Goal: Task Accomplishment & Management: Use online tool/utility

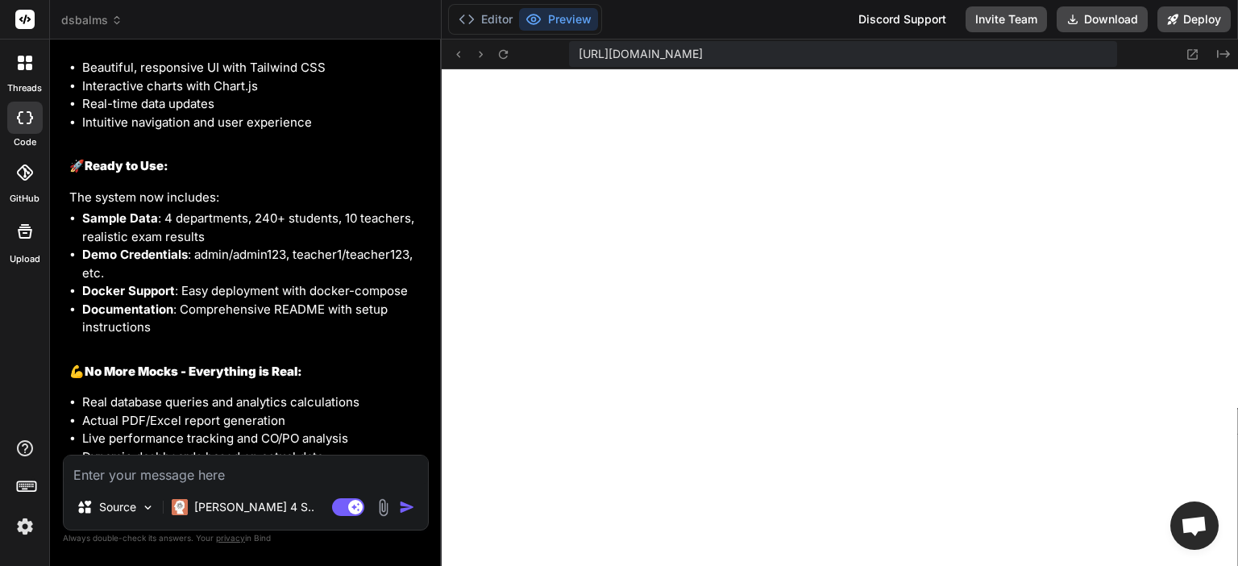
click at [310, 468] on textarea at bounding box center [246, 469] width 364 height 29
type textarea "re"
type textarea "x"
type textarea "rec"
type textarea "x"
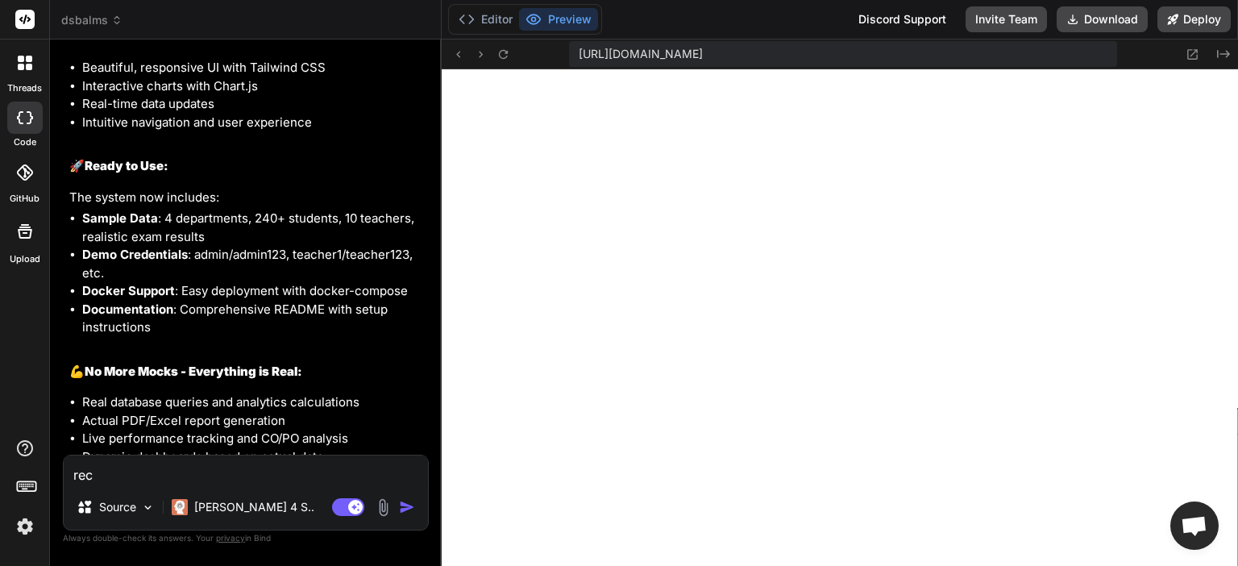
type textarea "rech"
type textarea "x"
type textarea "reche"
type textarea "x"
type textarea "rechec"
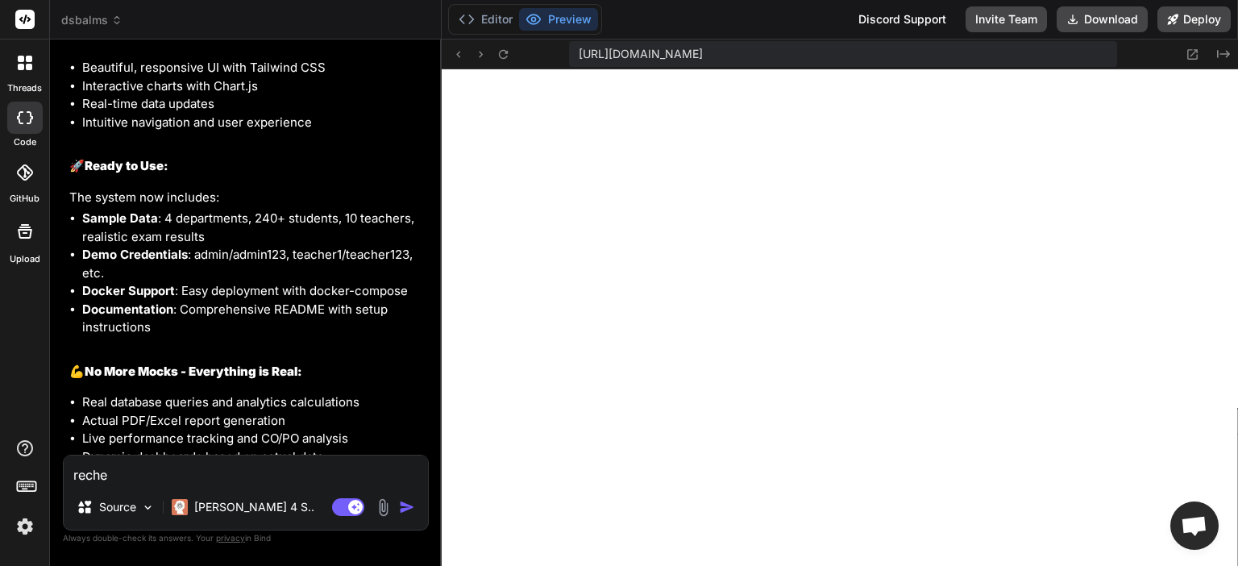
type textarea "x"
type textarea "recheck"
type textarea "x"
type textarea "recheck"
type textarea "x"
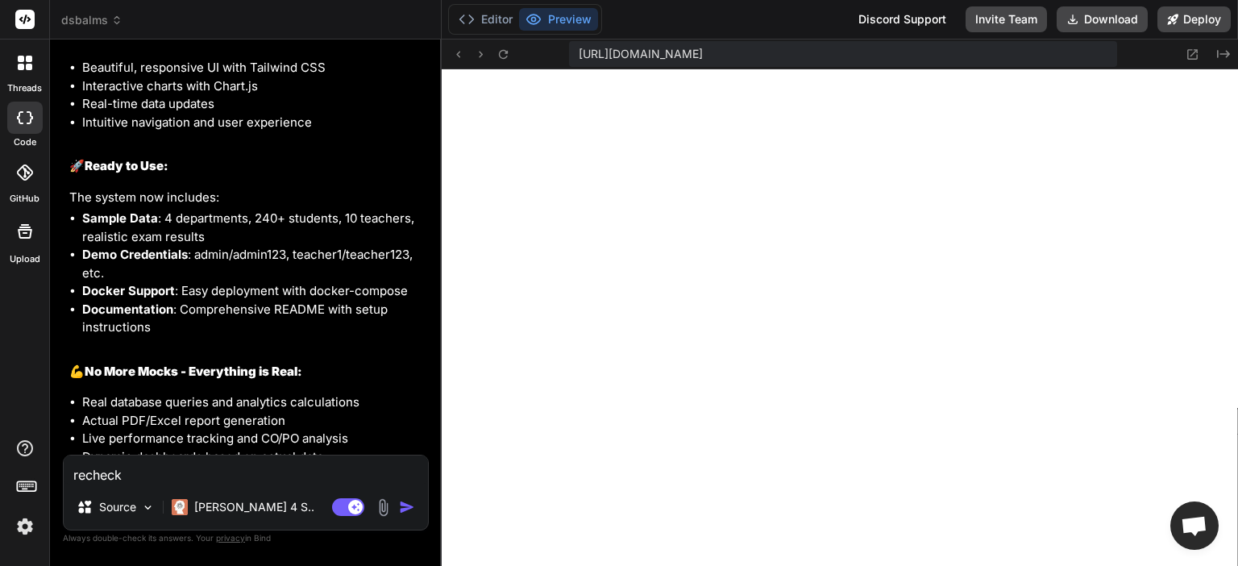
type textarea "recheck e"
type textarea "x"
type textarea "recheck en"
type textarea "x"
type textarea "recheck enit"
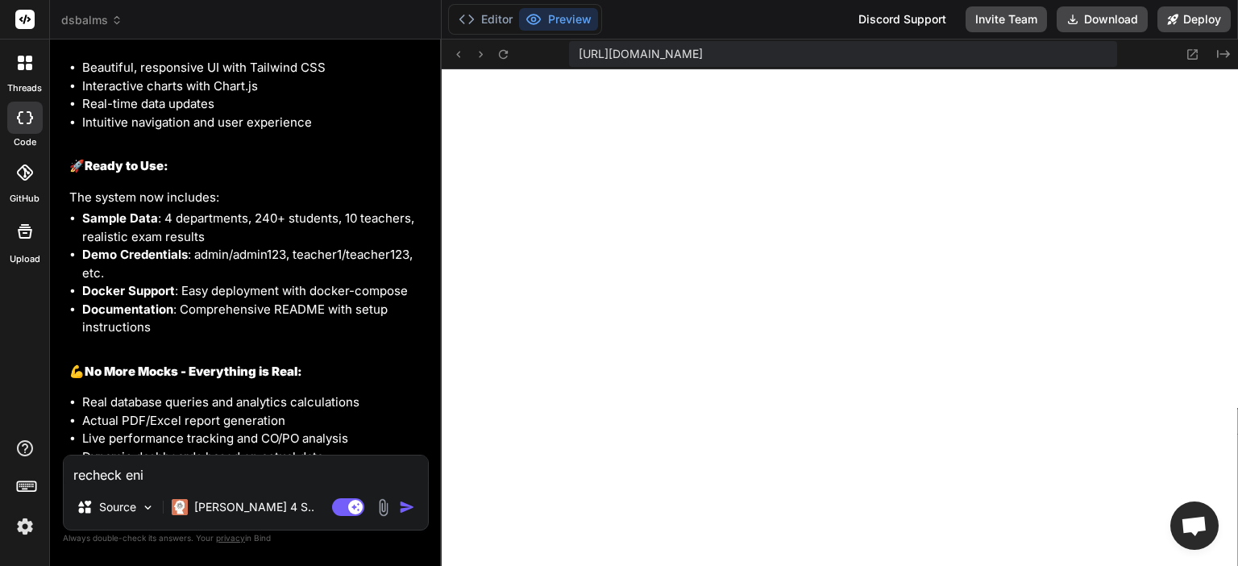
type textarea "x"
type textarea "recheck enitr"
type textarea "x"
type textarea "recheck enit"
type textarea "x"
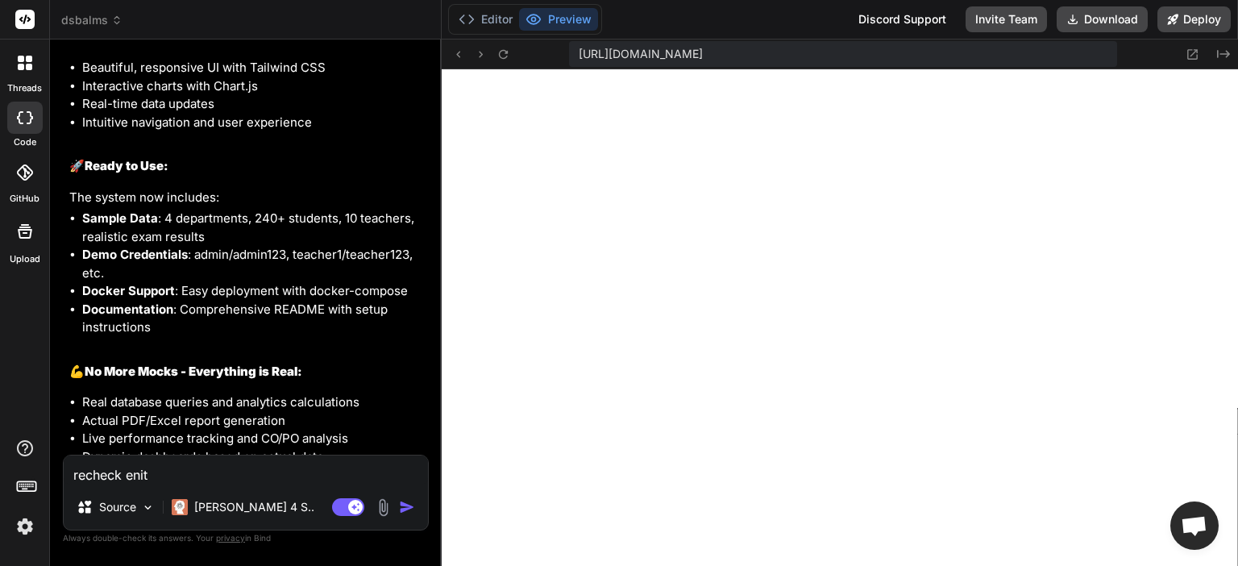
type textarea "recheck eni"
type textarea "x"
type textarea "recheck en"
type textarea "x"
type textarea "recheck ent"
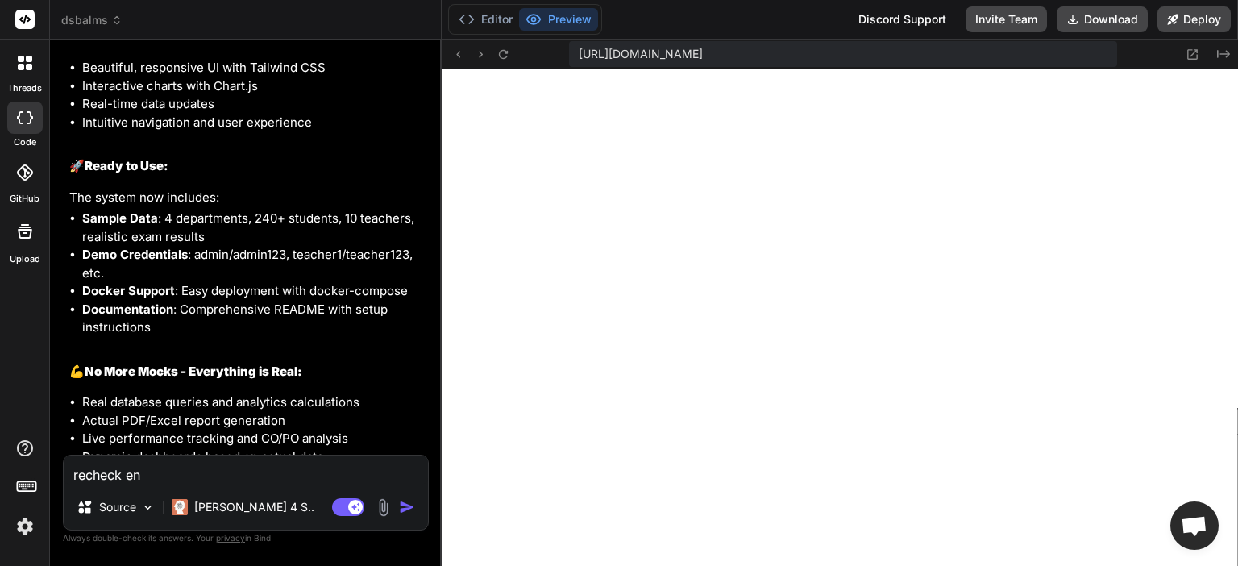
type textarea "x"
type textarea "recheck enti"
type textarea "x"
type textarea "recheck entir"
type textarea "x"
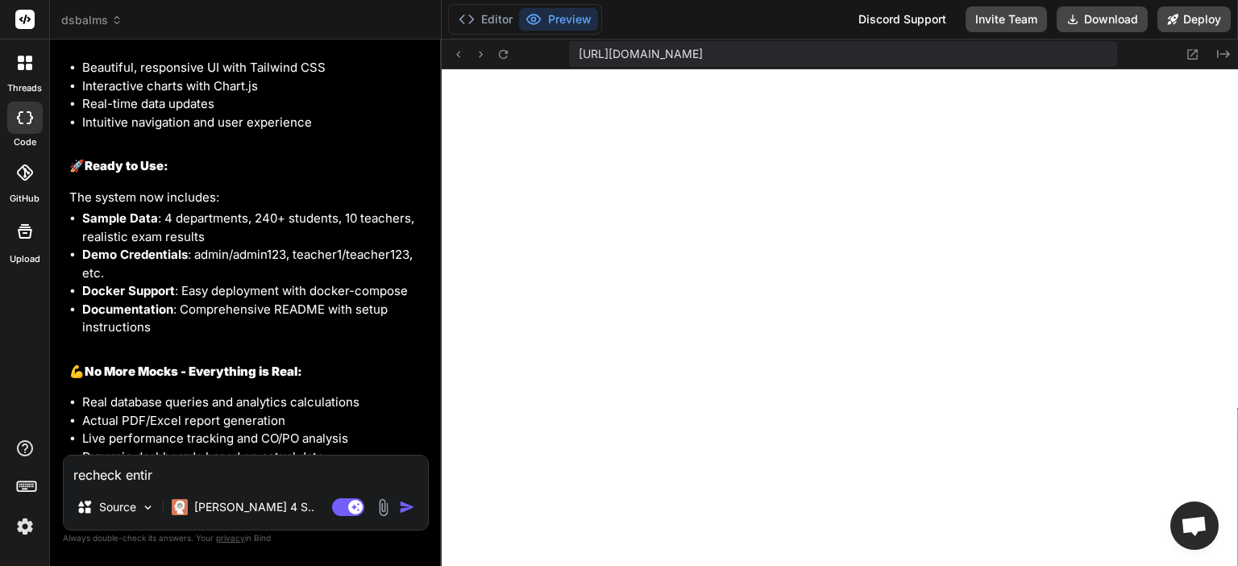
type textarea "recheck entire"
type textarea "x"
type textarea "recheck entire"
type textarea "x"
type textarea "recheck entire c"
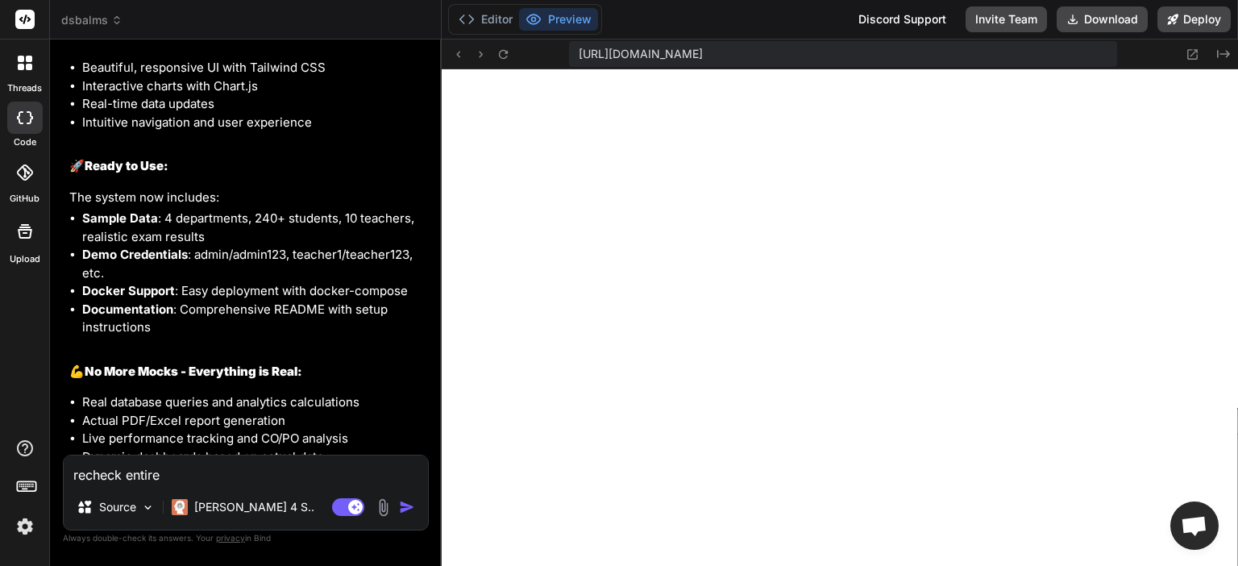
type textarea "x"
type textarea "recheck entire co"
type textarea "x"
type textarea "recheck entire cod"
type textarea "x"
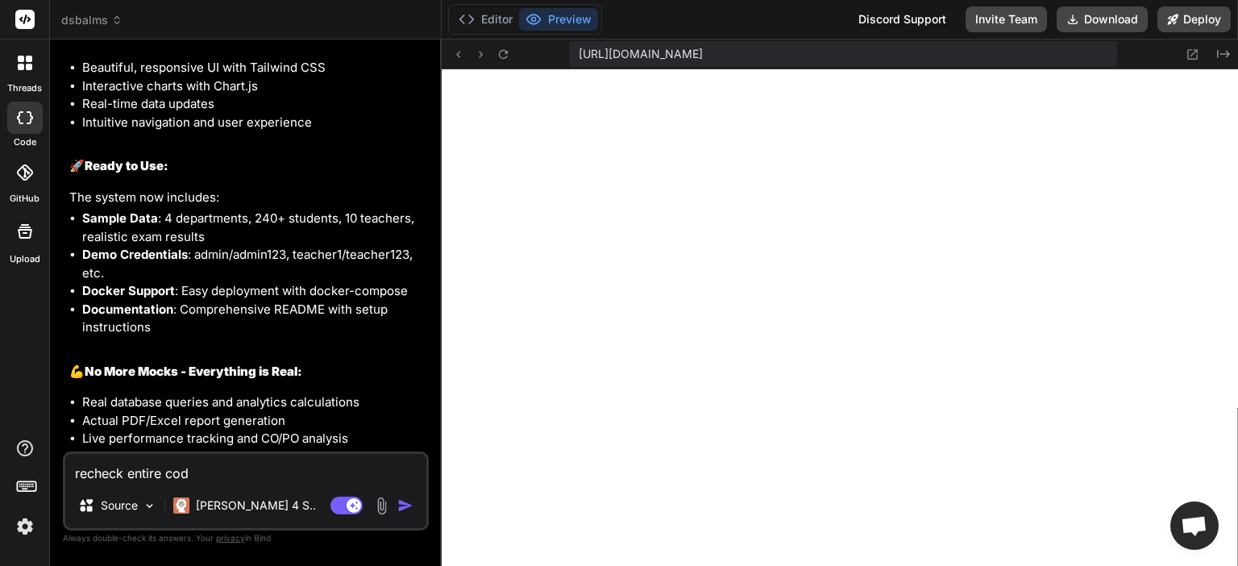
scroll to position [9687, 0]
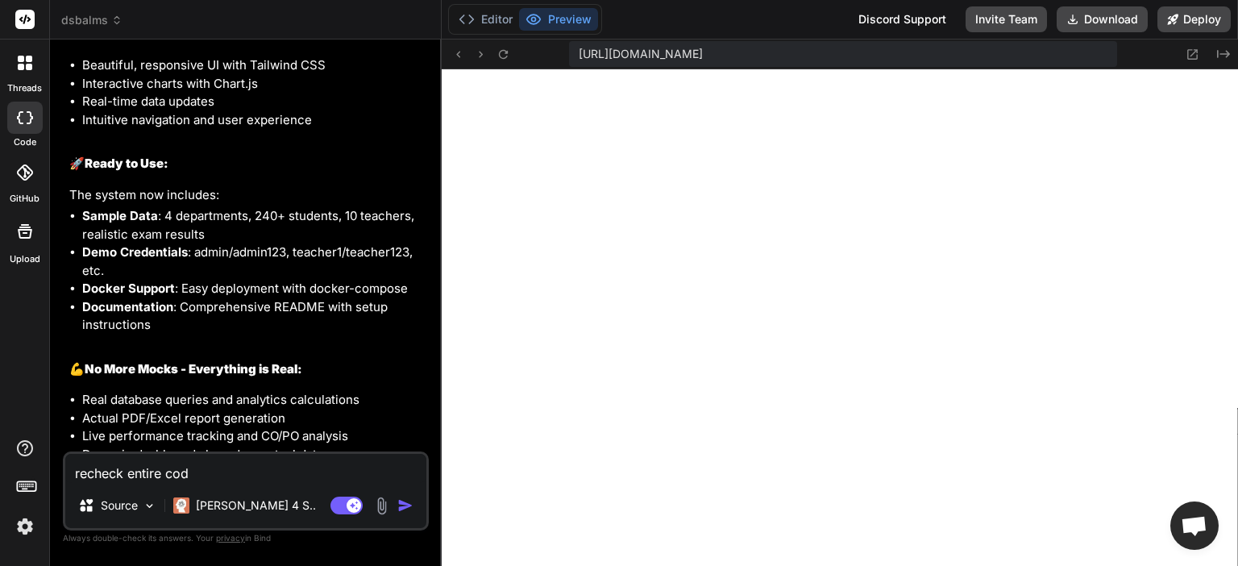
type textarea "recheck entire code"
type textarea "x"
type textarea "recheck entire codeb"
type textarea "x"
type textarea "recheck entire codeba"
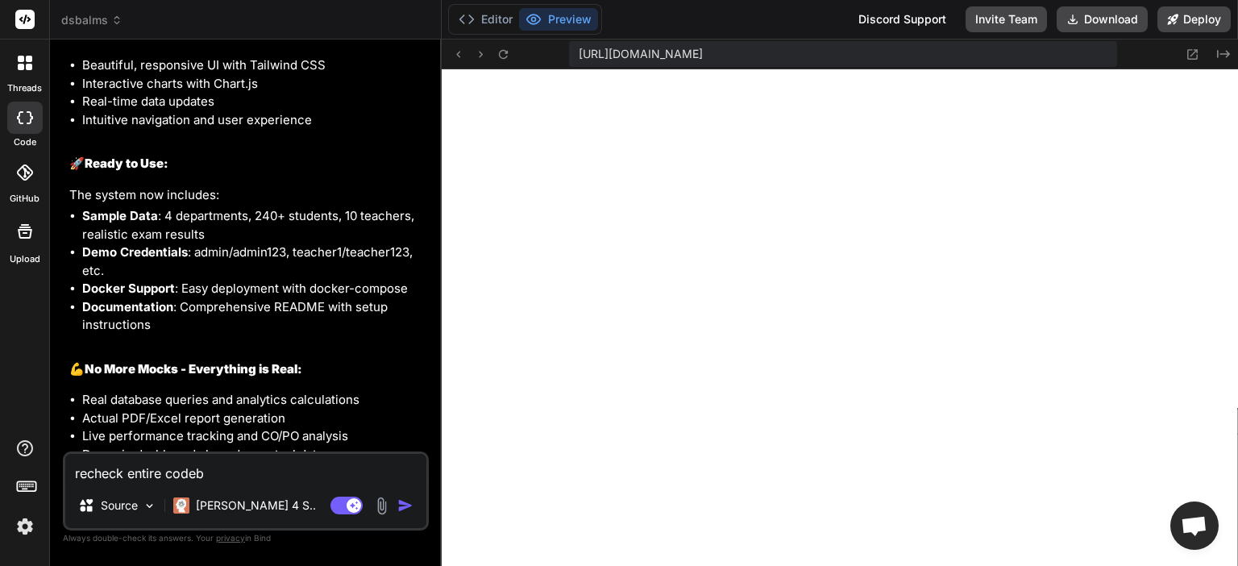
type textarea "x"
type textarea "recheck entire codebas"
type textarea "x"
type textarea "recheck entire codebase"
type textarea "x"
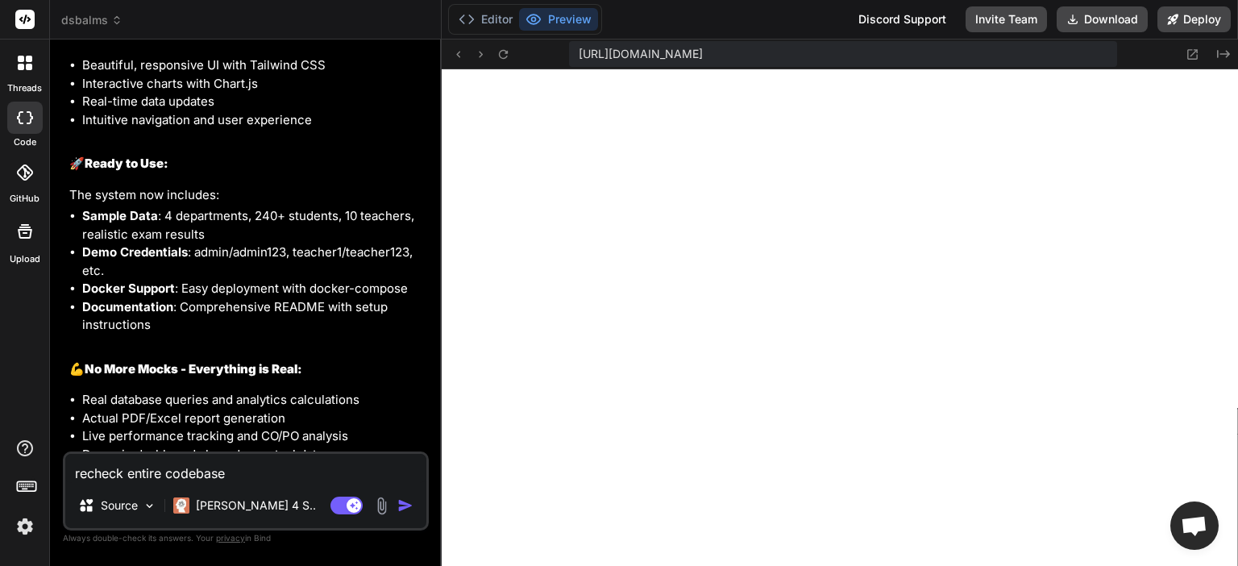
type textarea "recheck entire codebase"
type textarea "x"
type textarea "recheck entire codebase t"
type textarea "x"
type textarea "recheck entire codebase th"
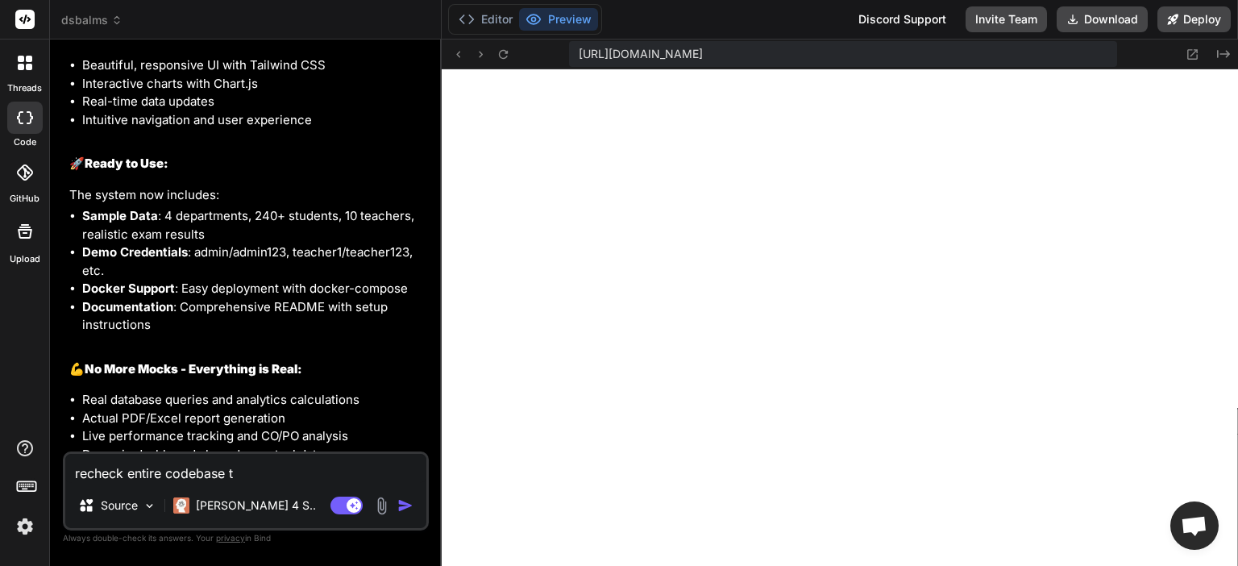
type textarea "x"
type textarea "recheck entire codebase the"
type textarea "x"
type textarea "recheck entire codebase ther"
type textarea "x"
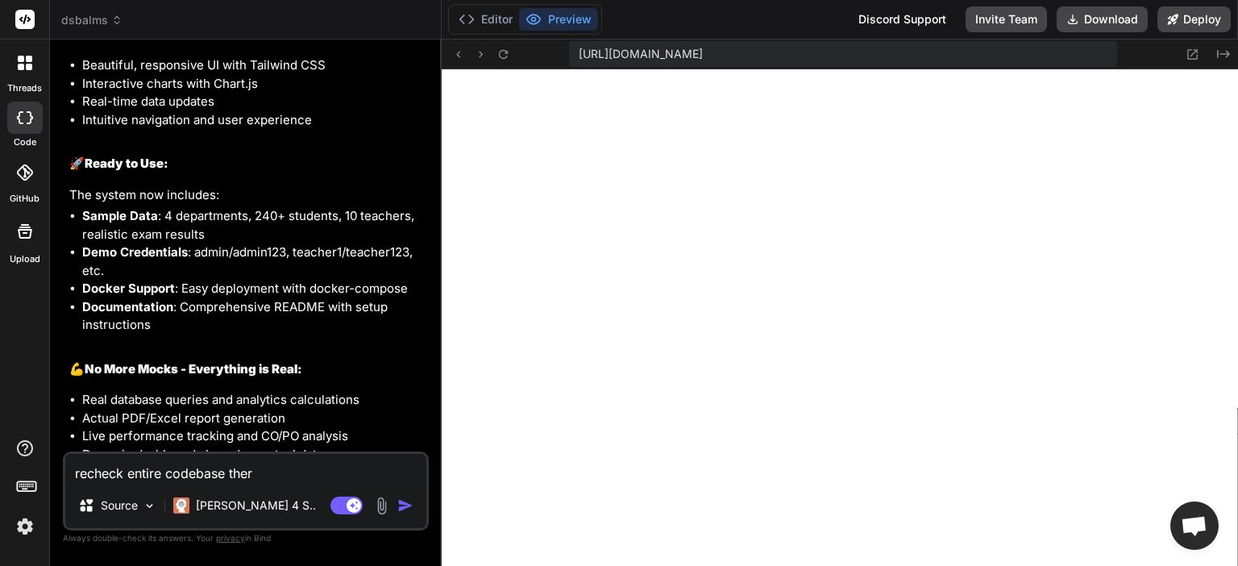
type textarea "recheck entire codebase ther"
type textarea "x"
type textarea "recheck entire codebase ther i"
type textarea "x"
type textarea "recheck entire codebase ther"
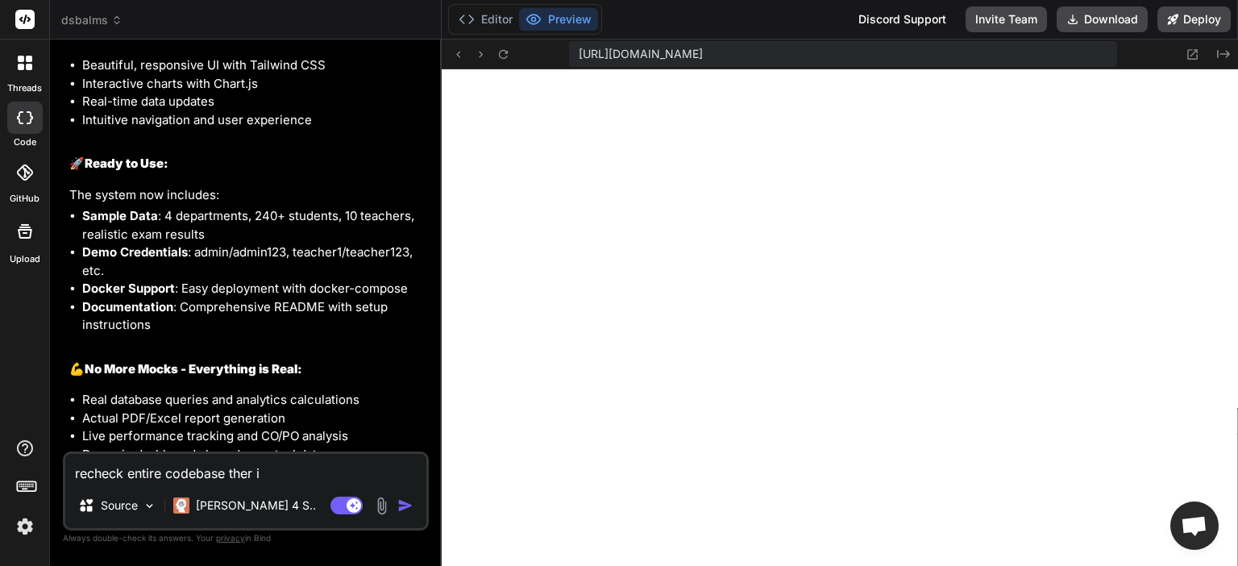
type textarea "x"
type textarea "recheck entire codebase ther"
type textarea "x"
type textarea "recheck entire codebase there"
type textarea "x"
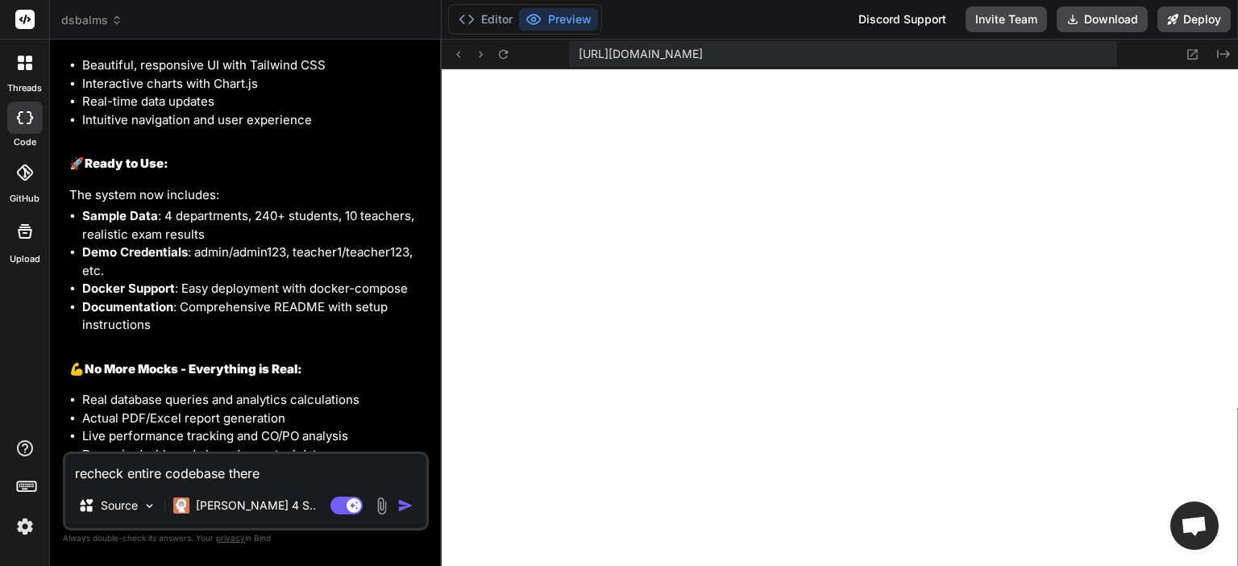
type textarea "recheck entire codebase there"
type textarea "x"
type textarea "recheck entire codebase there i"
type textarea "x"
type textarea "recheck entire codebase there ia"
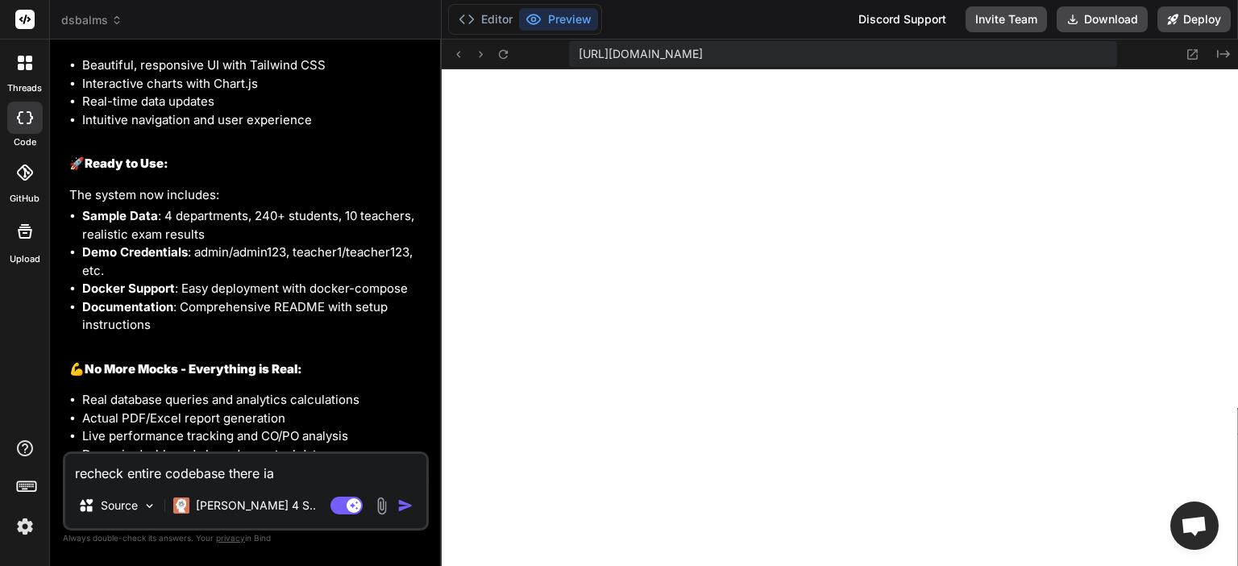
type textarea "x"
type textarea "recheck entire codebase there ia"
type textarea "x"
type textarea "recheck entire codebase there ia s"
type textarea "x"
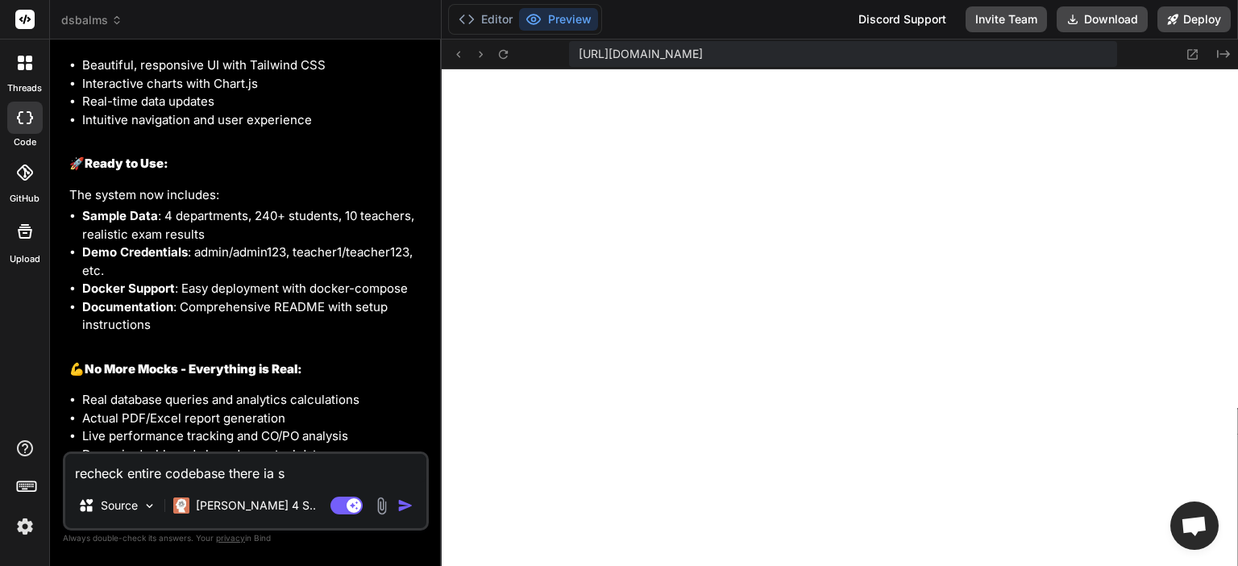
type textarea "recheck entire codebase there ia se"
type textarea "x"
type textarea "recheck entire codebase there ia s"
type textarea "x"
type textarea "recheck entire codebase there ia"
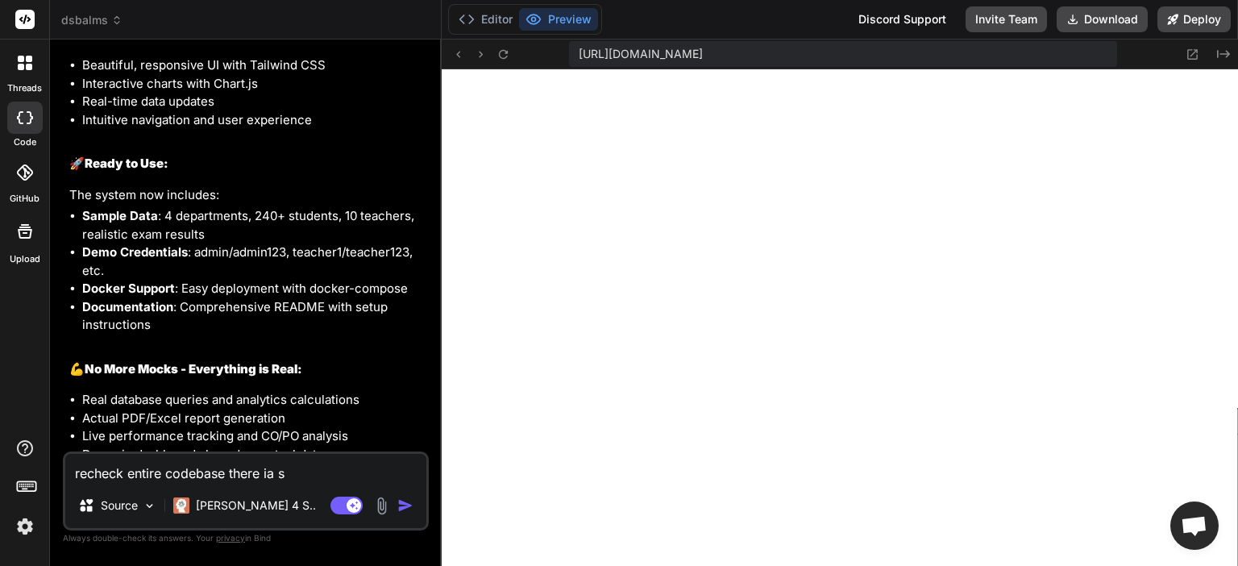
type textarea "x"
type textarea "recheck entire codebase there ia"
type textarea "x"
type textarea "recheck entire codebase there i"
type textarea "x"
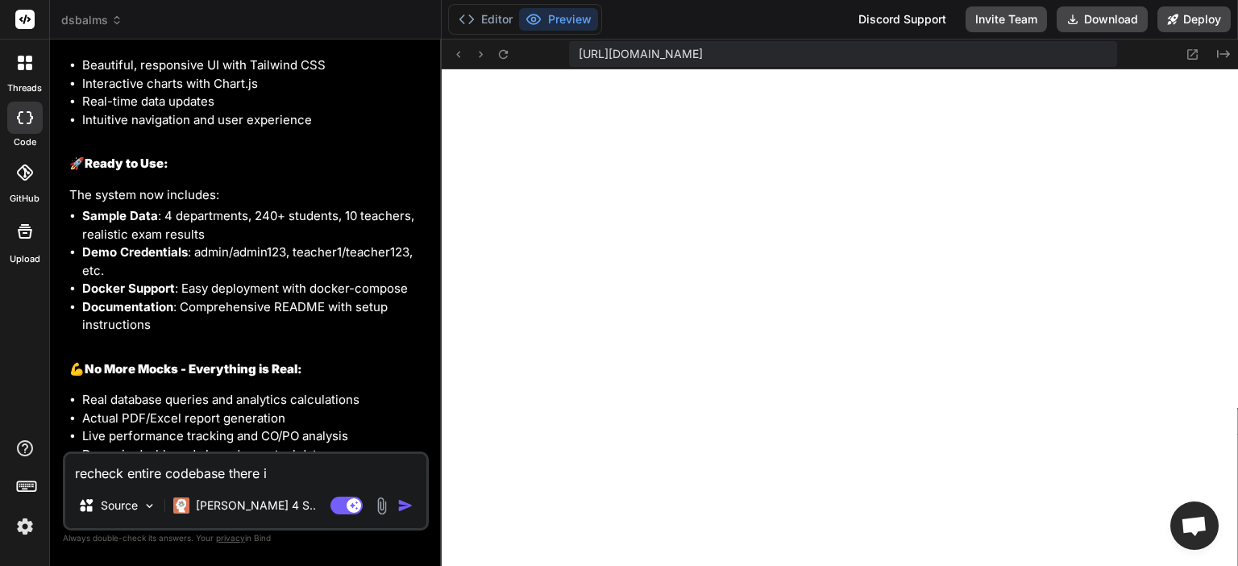
type textarea "recheck entire codebase there is"
type textarea "x"
type textarea "recheck entire codebase there is"
type textarea "x"
type textarea "recheck entire codebase there is s"
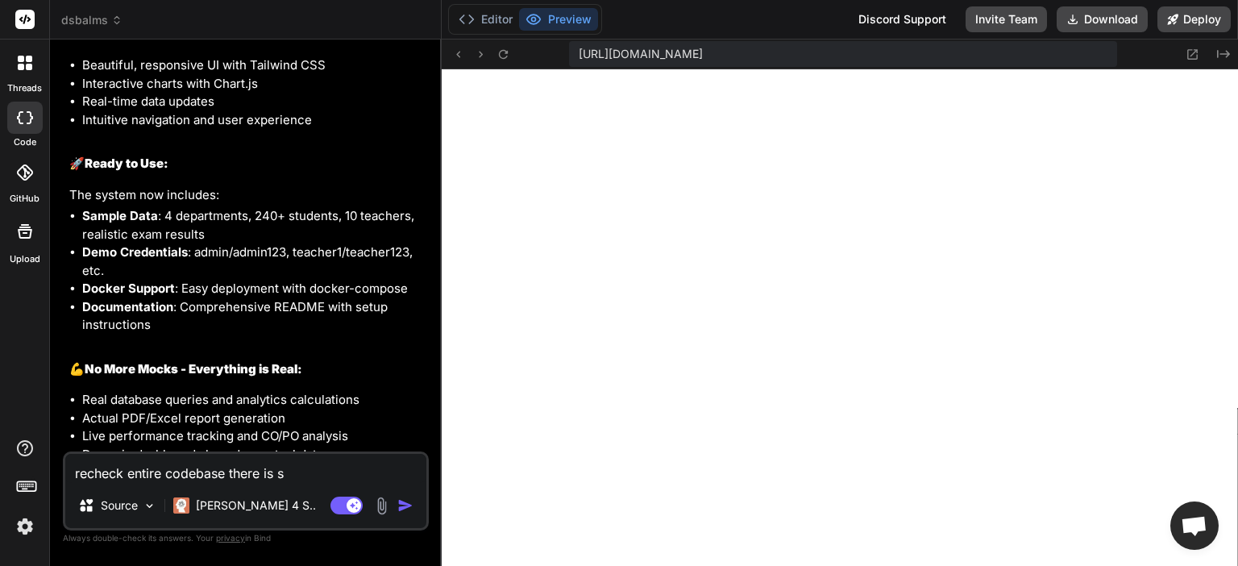
type textarea "x"
type textarea "recheck entire codebase there is se"
type textarea "x"
type textarea "recheck entire codebase there is sev"
type textarea "x"
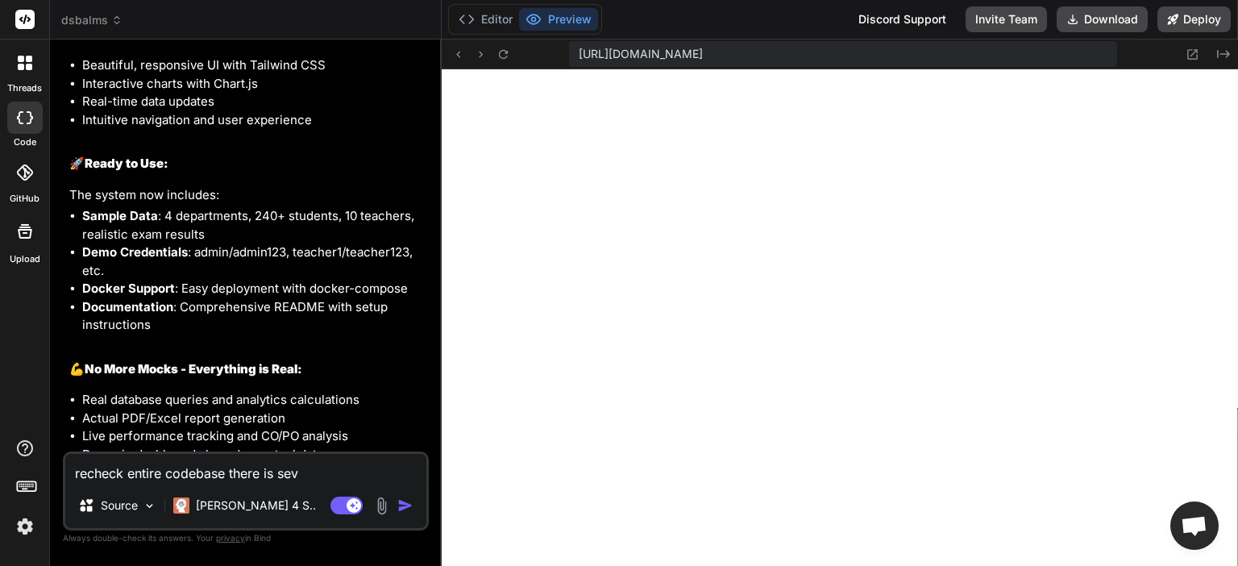
type textarea "recheck entire codebase there is seve"
type textarea "x"
type textarea "recheck entire codebase there is sever"
type textarea "x"
type textarea "recheck entire codebase there is severa"
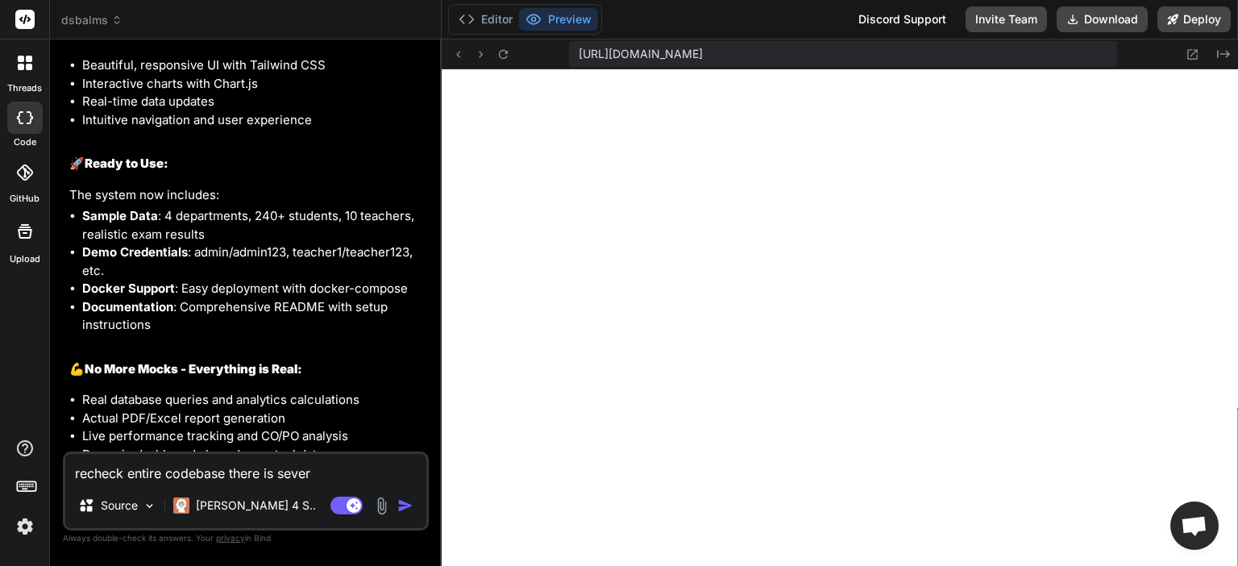
type textarea "x"
type textarea "recheck entire codebase there is several"
type textarea "x"
type textarea "recheck entire codebase there is several"
type textarea "x"
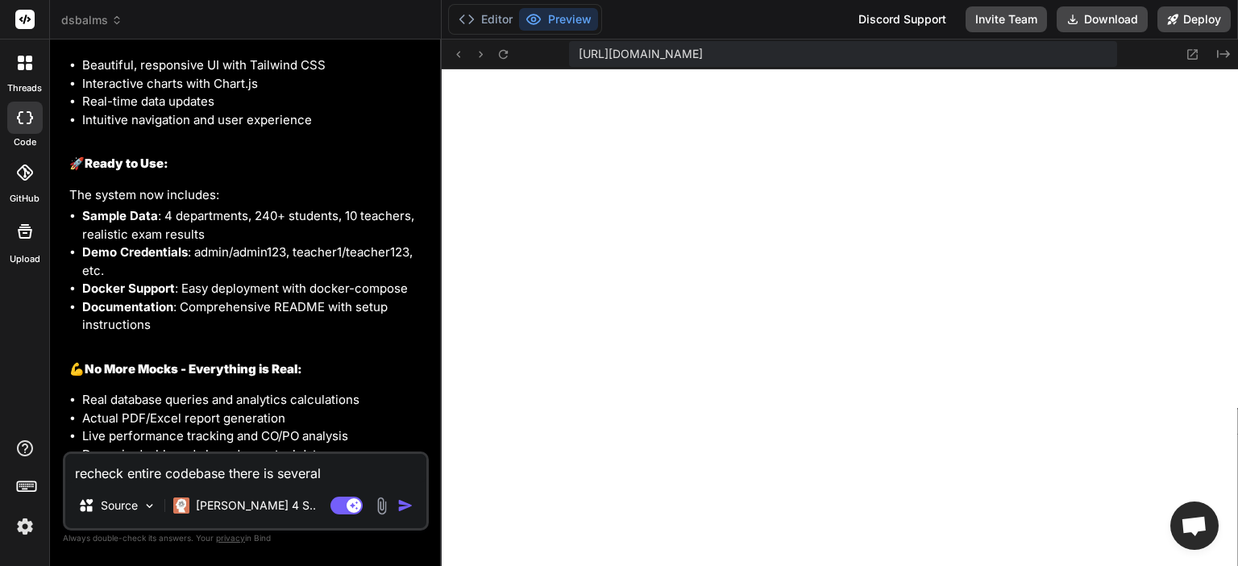
type textarea "recheck entire codebase there is several e"
type textarea "x"
type textarea "recheck entire codebase there is several er"
type textarea "x"
type textarea "recheck entire codebase there is several err"
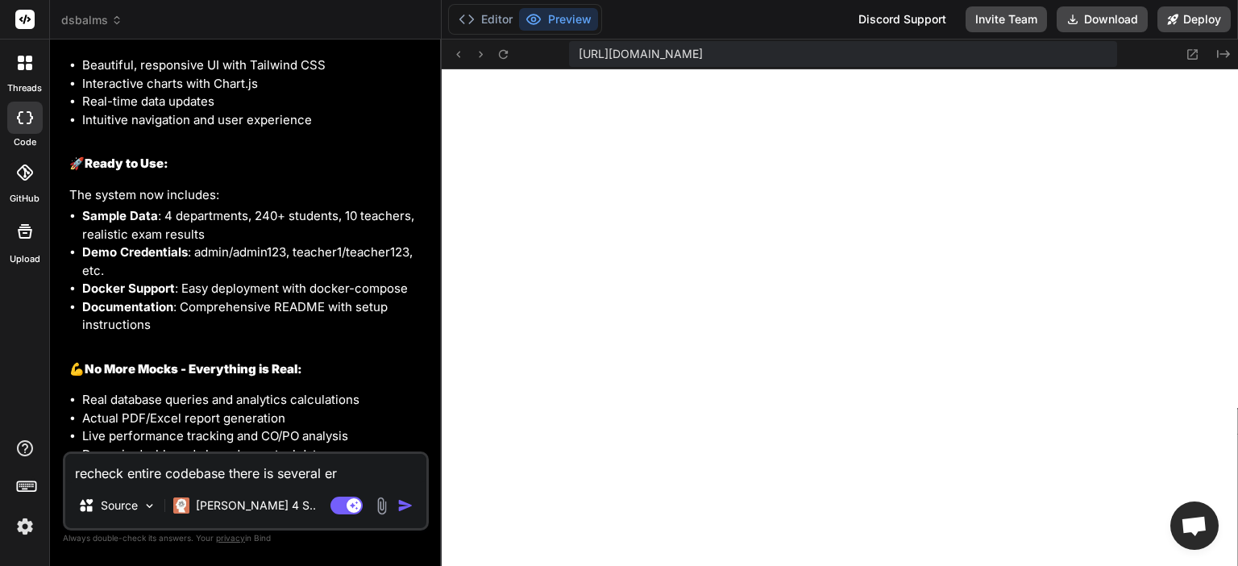
type textarea "x"
type textarea "recheck entire codebase there is several erro"
type textarea "x"
type textarea "recheck entire codebase there is several error"
type textarea "x"
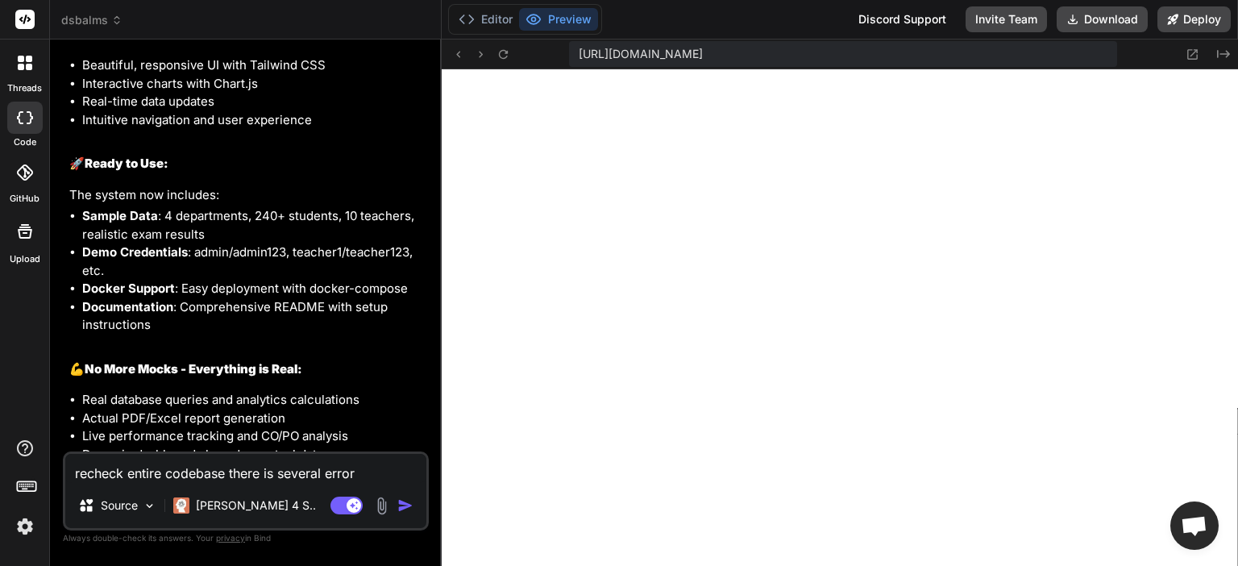
type textarea "recheck entire codebase there is several error"
type textarea "x"
type textarea "recheck entire codebase there is several error"
type textarea "x"
type textarea "recheck entire codebase there is several errors"
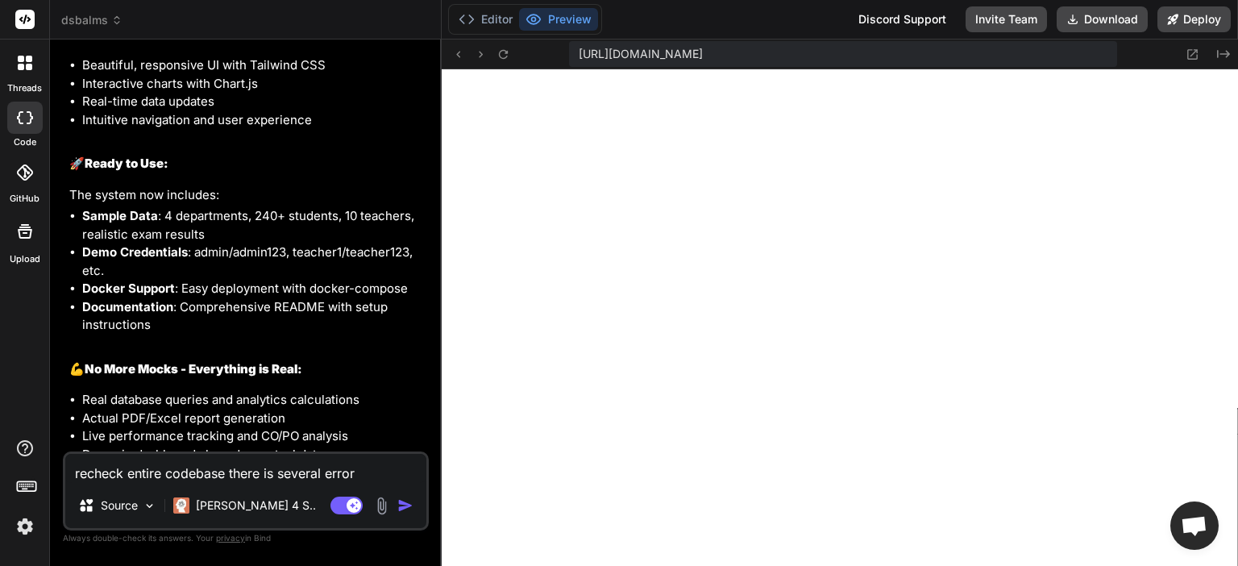
type textarea "x"
type textarea "recheck entire codebase there is several errors"
type textarea "x"
type textarea "recheck entire codebase there is several errors i"
type textarea "x"
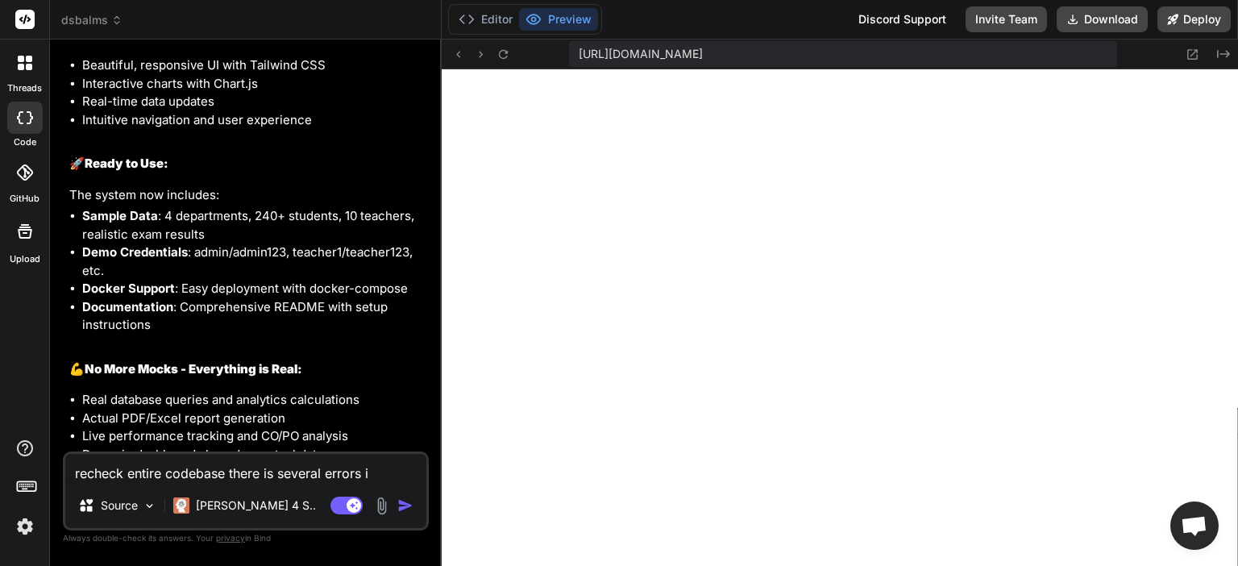
type textarea "recheck entire codebase there is several errors in"
type textarea "x"
type textarea "recheck entire codebase there is several errors in"
type textarea "x"
type textarea "recheck entire codebase there is several errors in b"
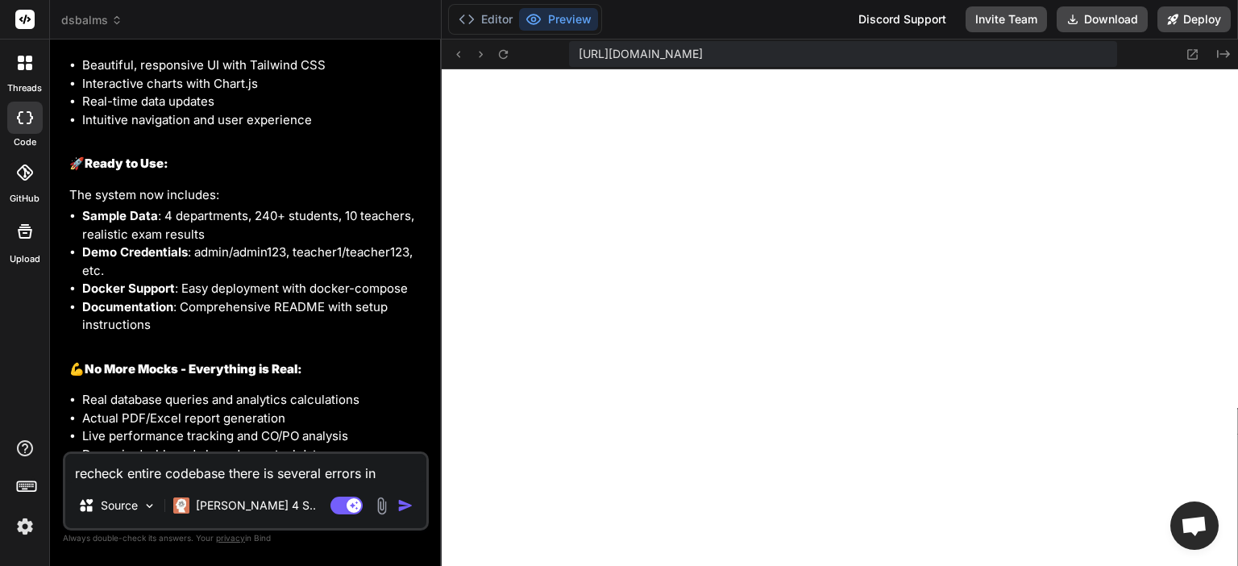
type textarea "x"
type textarea "recheck entire codebase there is several errors in ba"
type textarea "x"
type textarea "recheck entire codebase there is several errors in bak"
type textarea "x"
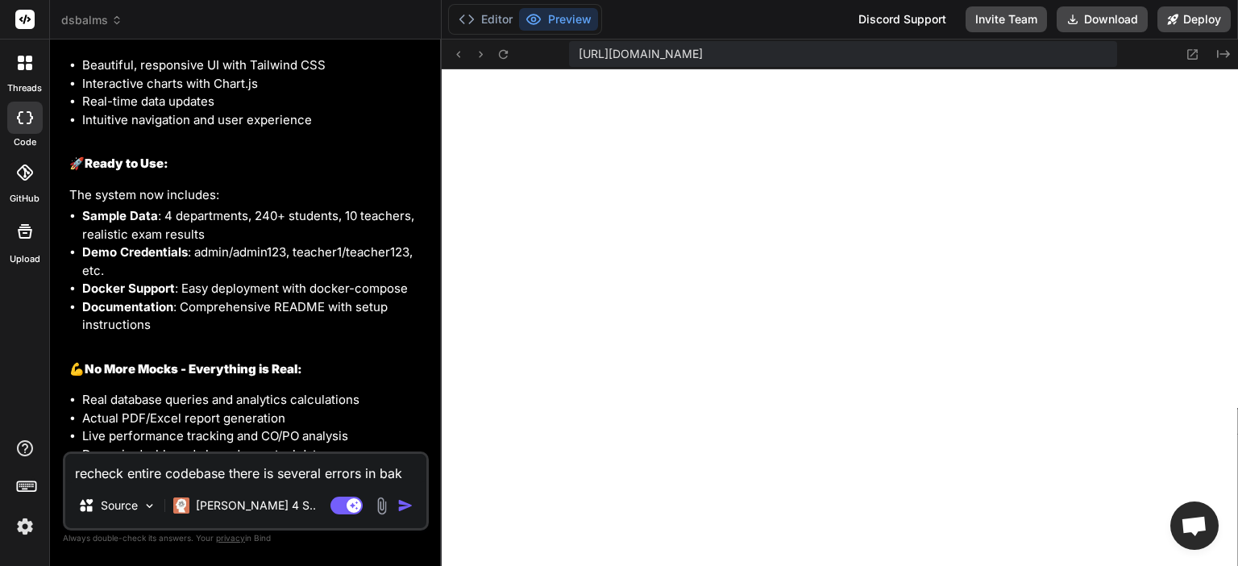
type textarea "recheck entire codebase there is several errors in bakc"
type textarea "x"
type textarea "recheck entire codebase there is several errors in bakcn"
type textarea "x"
type textarea "recheck entire codebase there is several errors in bakcne"
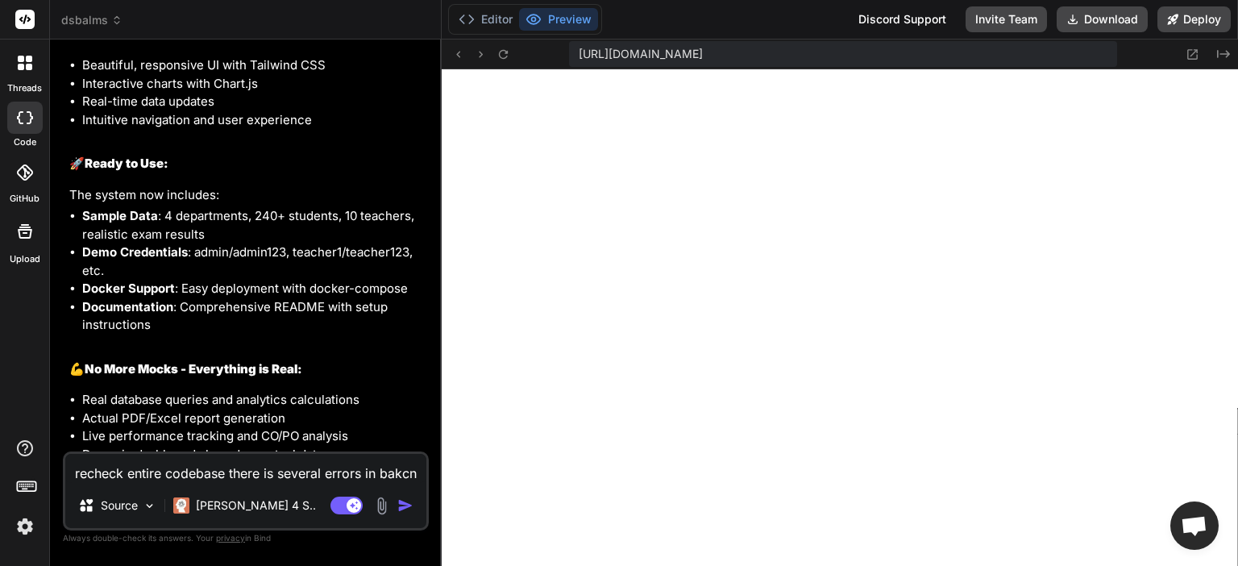
type textarea "x"
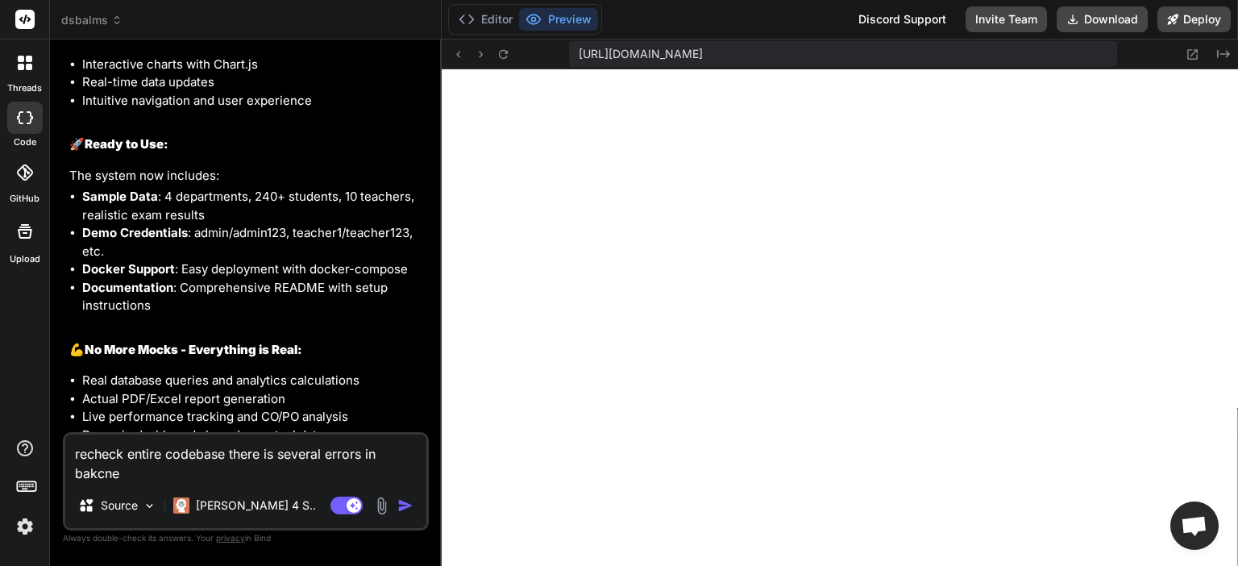
type textarea "recheck entire codebase there is several errors in bakcned"
type textarea "x"
type textarea "recheck entire codebase there is several errors in bakcned"
type textarea "x"
type textarea "recheck entire codebase there is several errors in bakcned a"
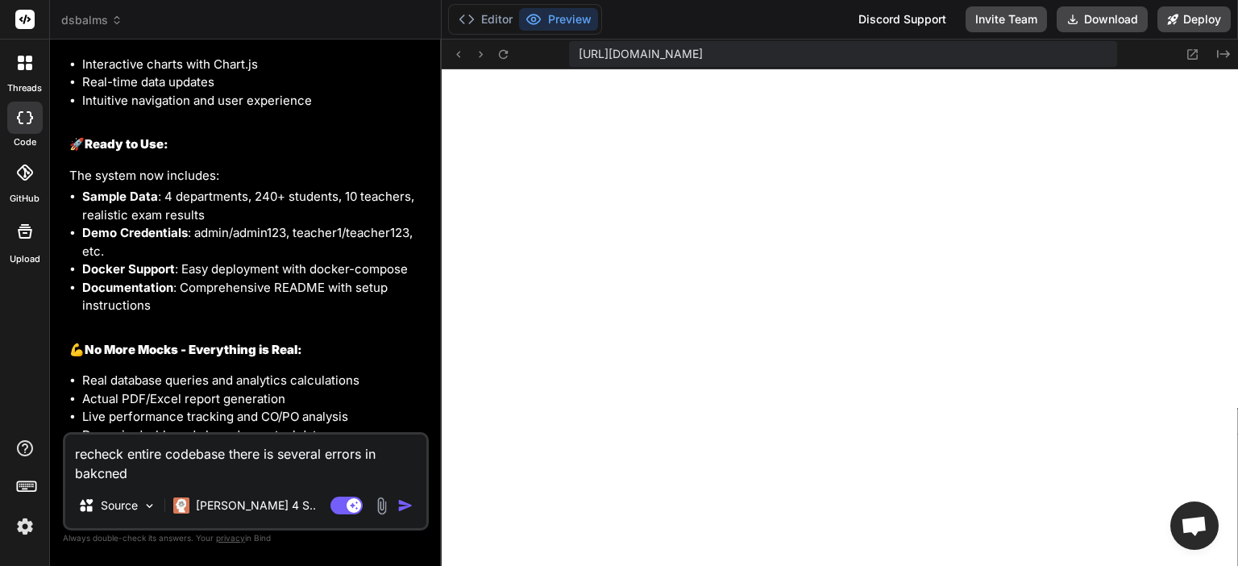
type textarea "x"
type textarea "recheck entire codebase there is several errors in bakcned an"
type textarea "x"
type textarea "recheck entire codebase there is several errors in bakcned and"
type textarea "x"
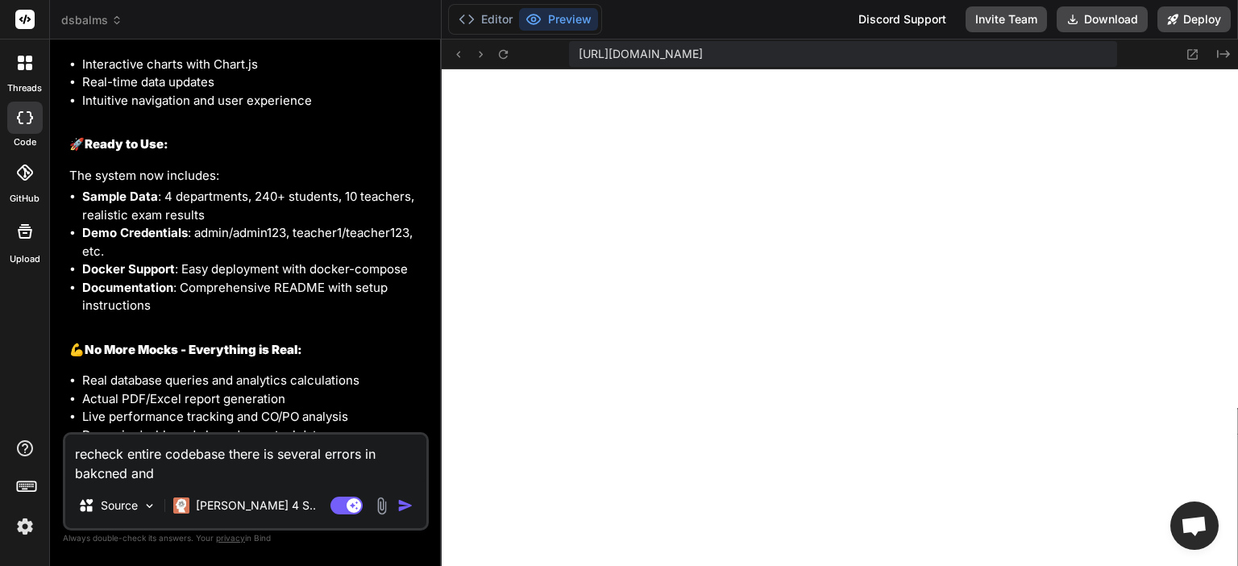
type textarea "recheck entire codebase there is several errors in bakcned and"
type textarea "x"
type textarea "recheck entire codebase there is several errors in bakcned and f"
type textarea "x"
type textarea "recheck entire codebase there is several errors in bakcned and fr"
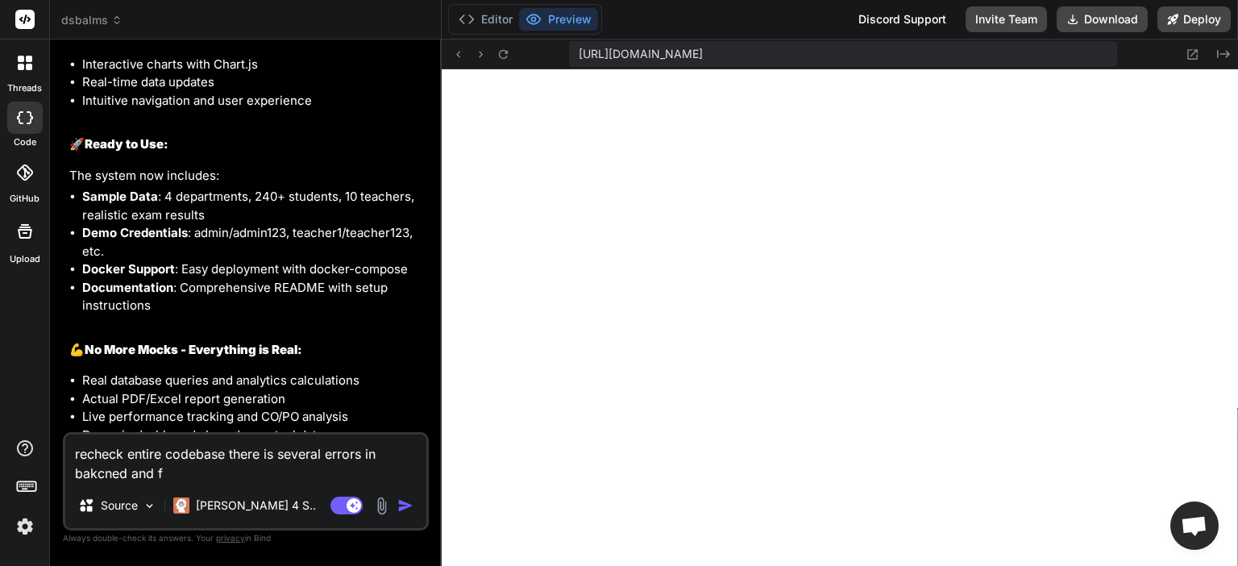
type textarea "x"
type textarea "recheck entire codebase there is several errors in bakcned and fro"
type textarea "x"
type textarea "recheck entire codebase there is several errors in bakcned and fron"
type textarea "x"
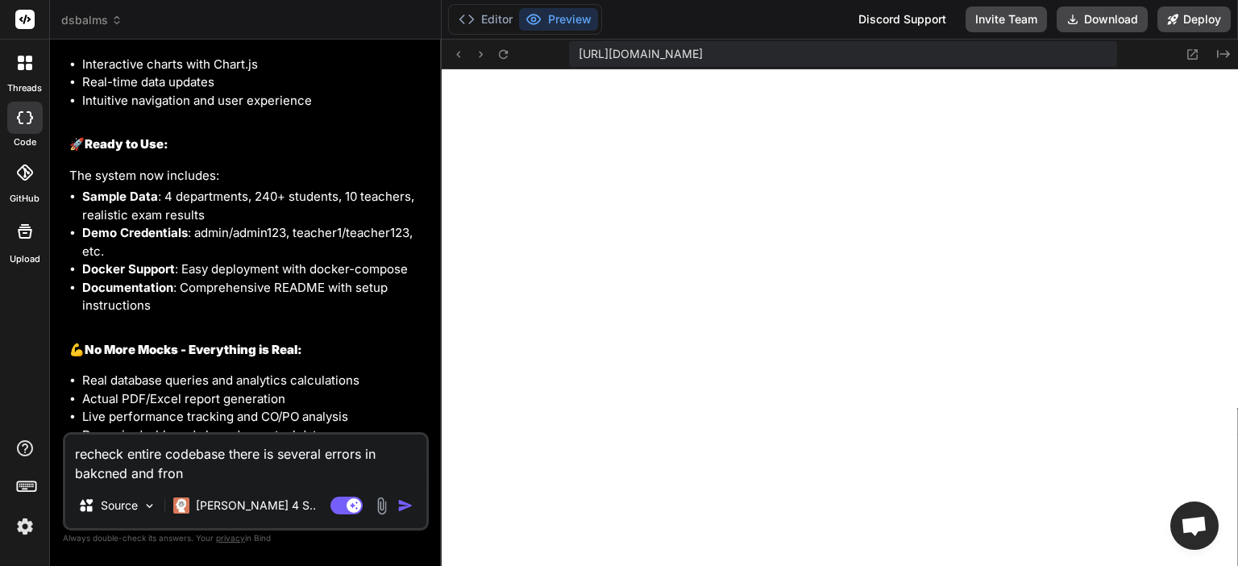
type textarea "recheck entire codebase there is several errors in bakcned and front"
type textarea "x"
type textarea "recheck entire codebase there is several errors in bakcned and fronte"
type textarea "x"
type textarea "recheck entire codebase there is several errors in bakcned and fronten"
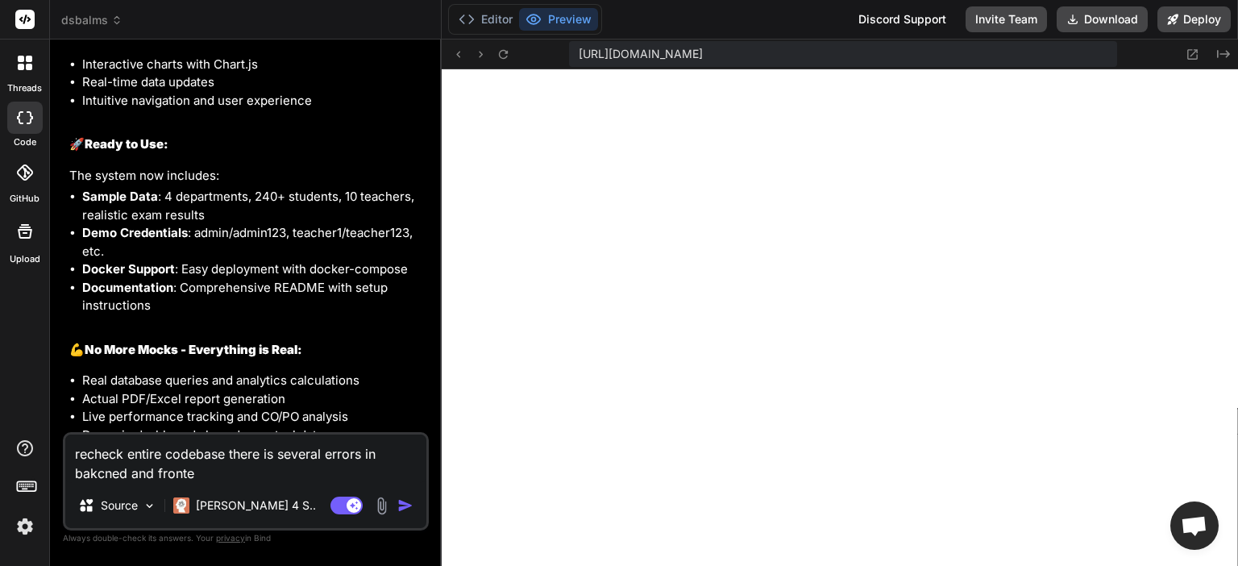
type textarea "x"
type textarea "recheck entire codebase there is several errors in bakcned and frontend"
type textarea "x"
type textarea "recheck entire codebase there is several errors in bakcned and frontend"
type textarea "x"
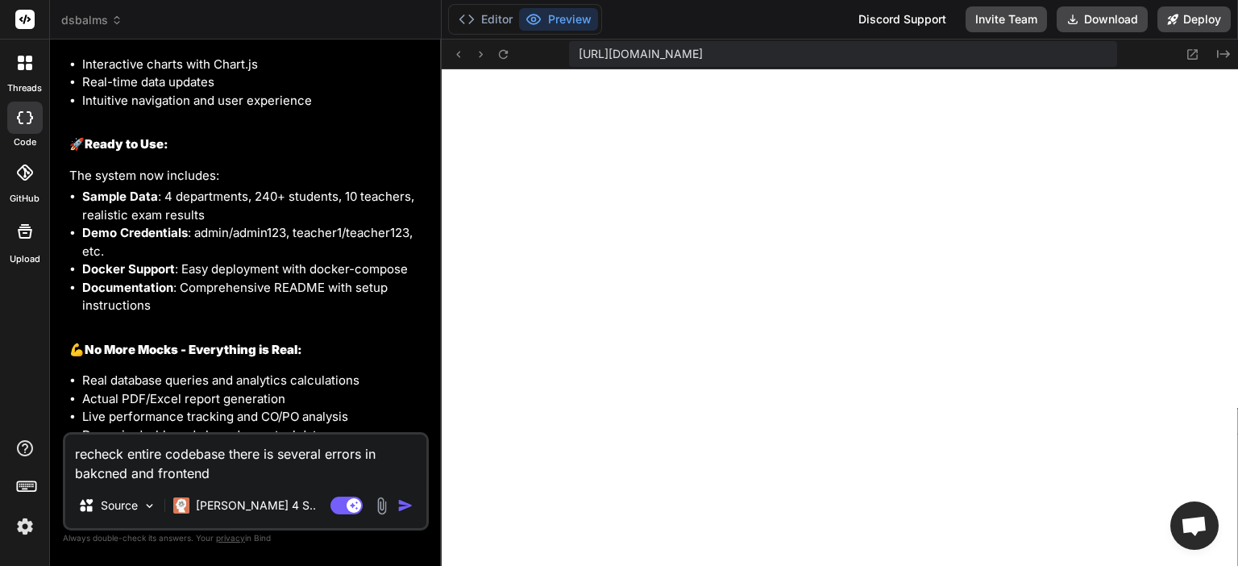
type textarea "recheck entire codebase there is several errors in bakcned and frontend b"
type textarea "x"
type textarea "recheck entire codebase there is several errors in bakcned and frontend bo"
type textarea "x"
type textarea "recheck entire codebase there is several errors in bakcned and frontend bot"
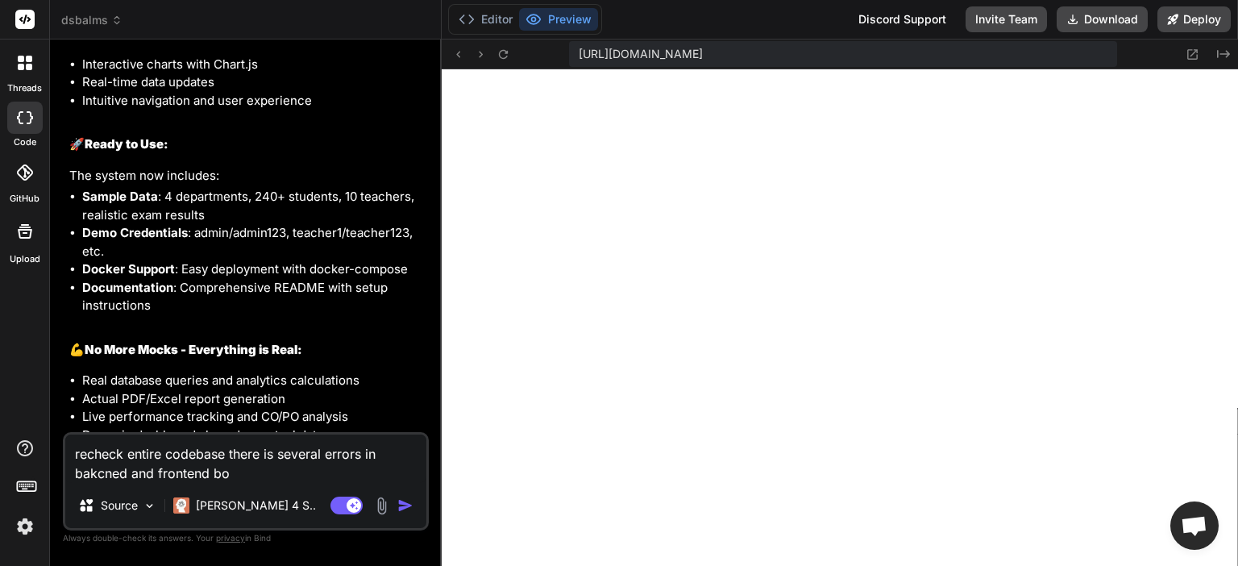
type textarea "x"
type textarea "recheck entire codebase there is several errors in bakcned and frontend both"
type textarea "x"
type textarea "recheck entire codebase there is several errors in bakcned and frontend both"
type textarea "x"
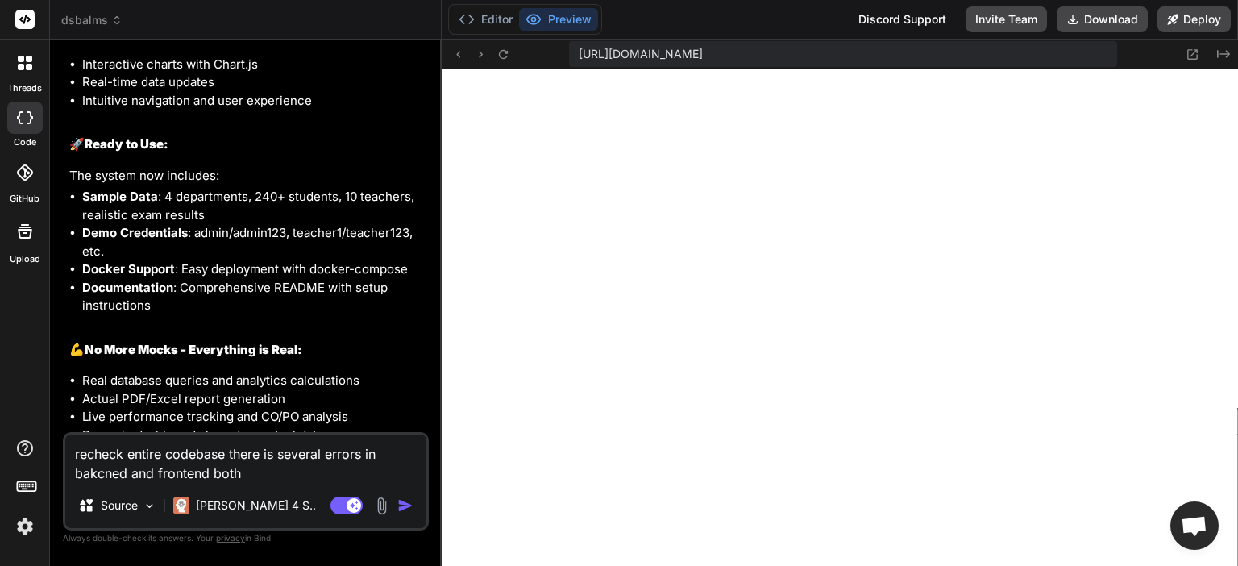
type textarea "recheck entire codebase there is several errors in bakcned and frontend both g"
type textarea "x"
type textarea "recheck entire codebase there is several errors in bakcned and frontend both go"
type textarea "x"
type textarea "recheck entire codebase there is several errors in bakcned and frontend both go"
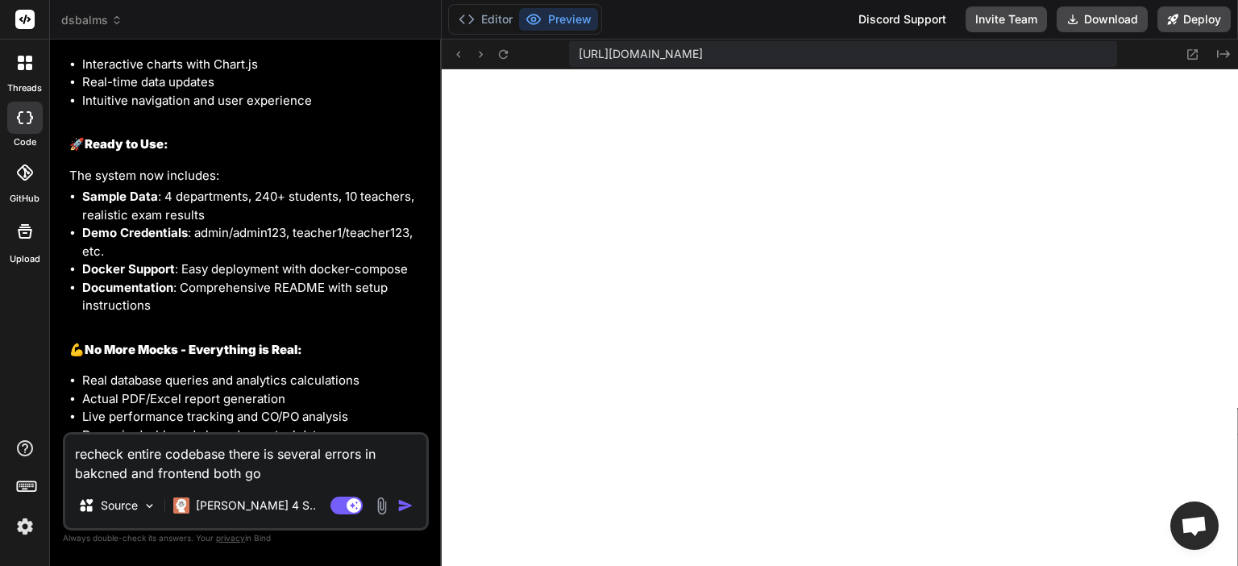
type textarea "x"
type textarea "recheck entire codebase there is several errors in bakcned and frontend both go"
type textarea "x"
type textarea "recheck entire codebase there is several errors in bakcned and frontend both g"
type textarea "x"
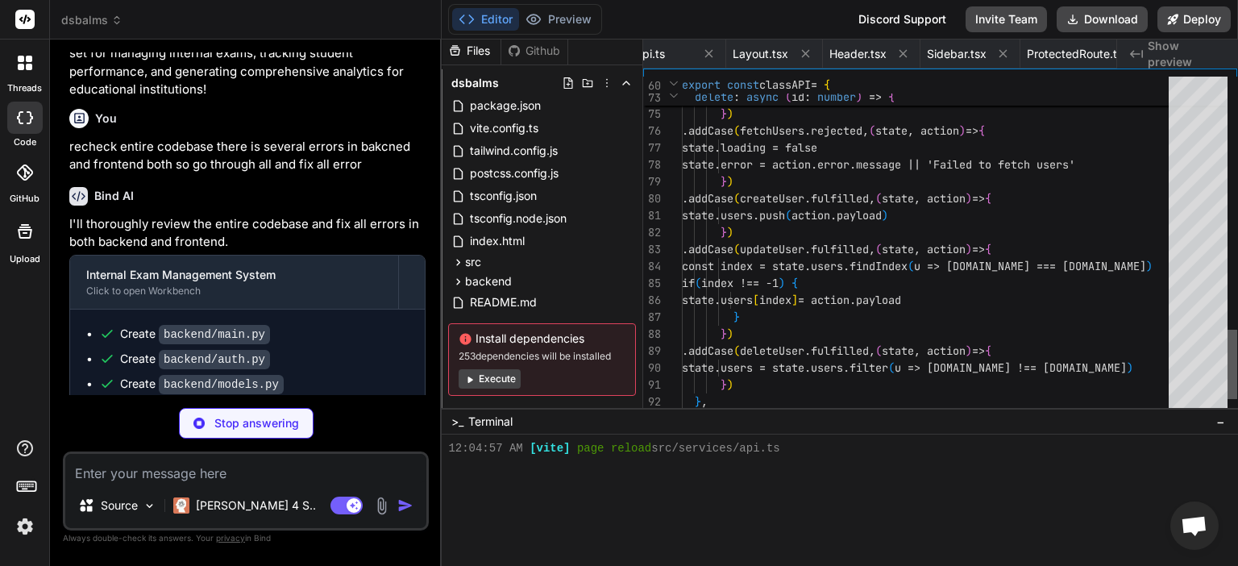
scroll to position [0, 1679]
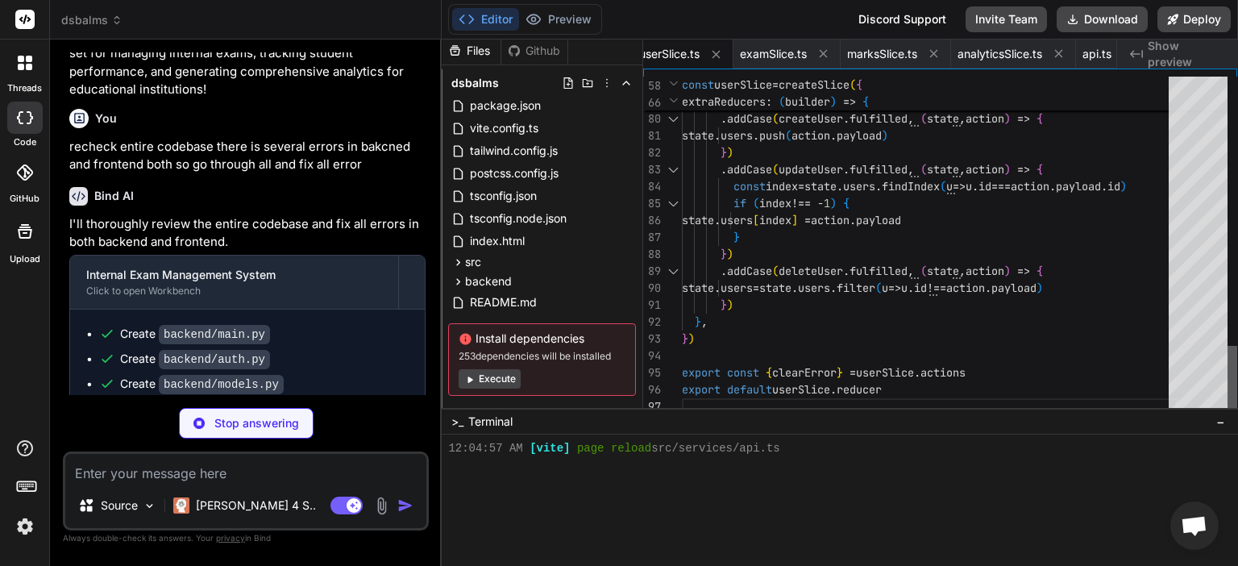
click at [1237, 346] on div at bounding box center [1233, 380] width 10 height 69
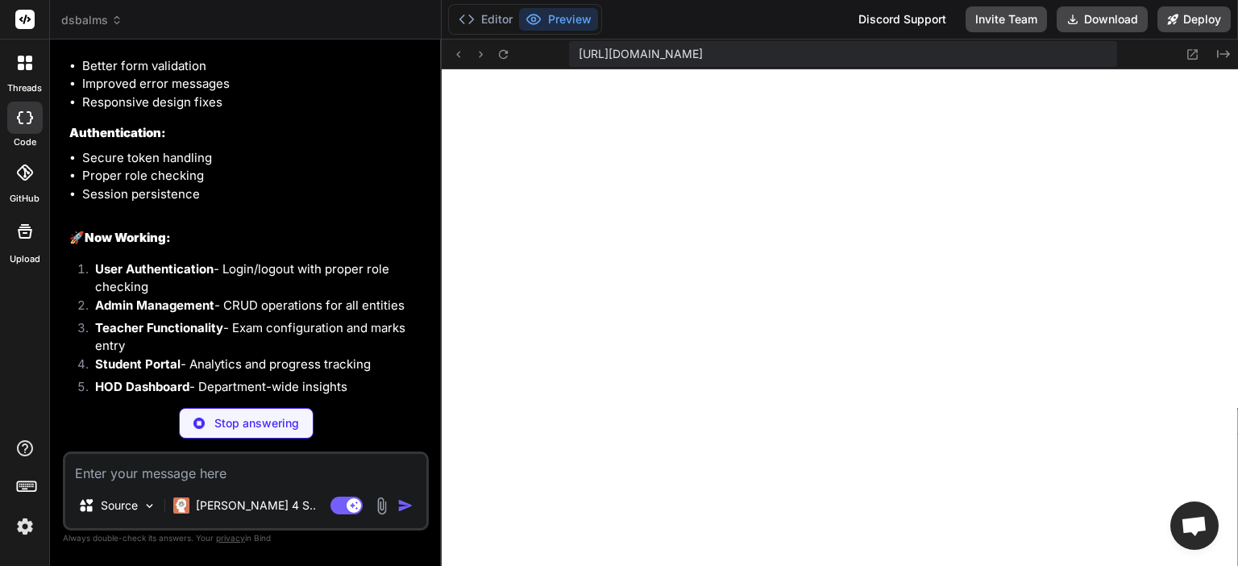
scroll to position [12062, 0]
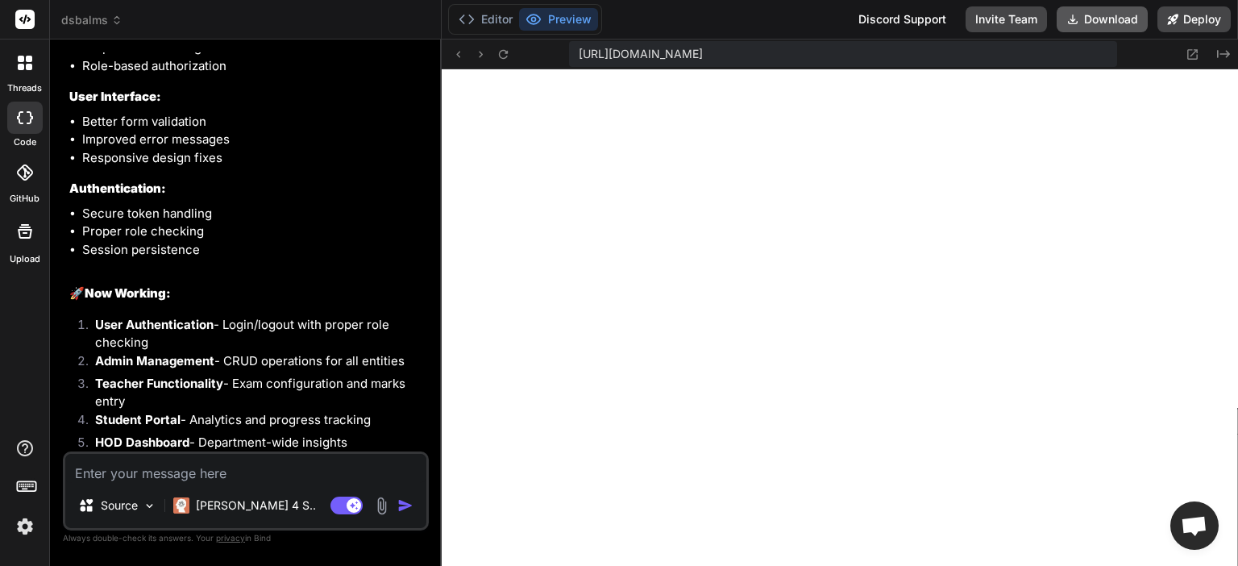
click at [1094, 29] on button "Download" at bounding box center [1102, 19] width 91 height 26
click at [1094, 19] on button "Download" at bounding box center [1102, 19] width 91 height 26
click at [287, 478] on textarea at bounding box center [245, 468] width 361 height 29
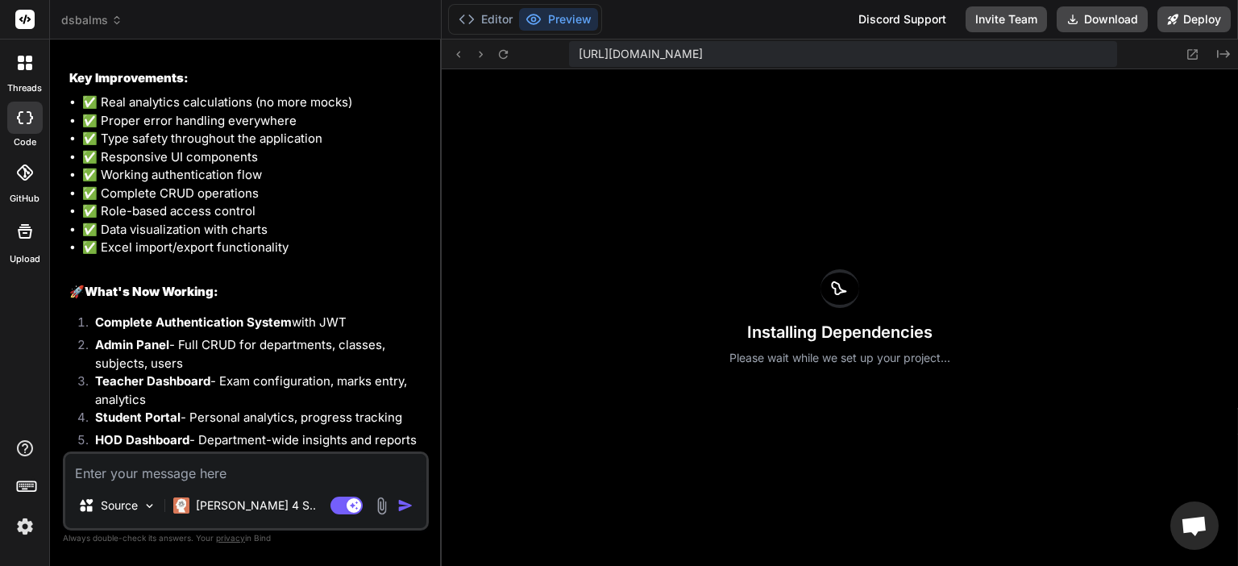
scroll to position [14383, 0]
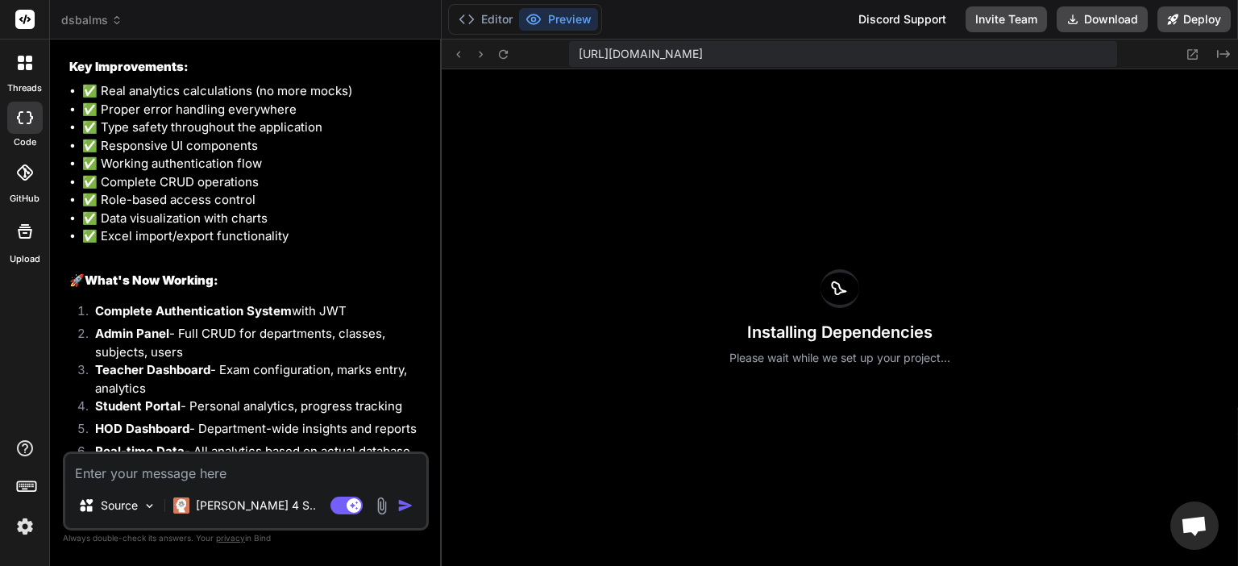
click at [326, 461] on textarea at bounding box center [245, 468] width 361 height 29
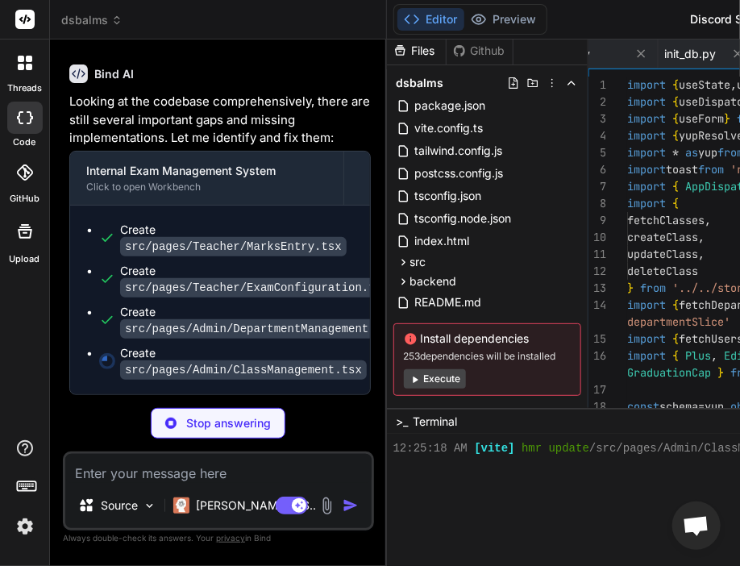
scroll to position [6082, 0]
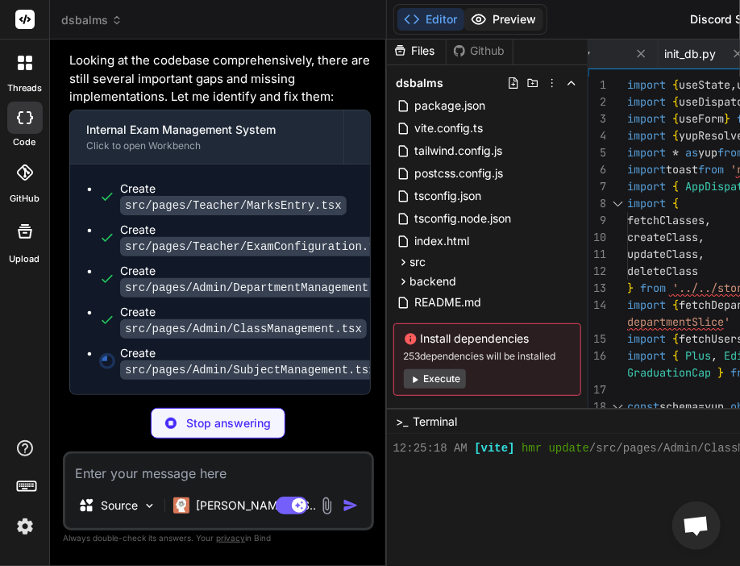
click at [501, 16] on button "Preview" at bounding box center [503, 19] width 79 height 23
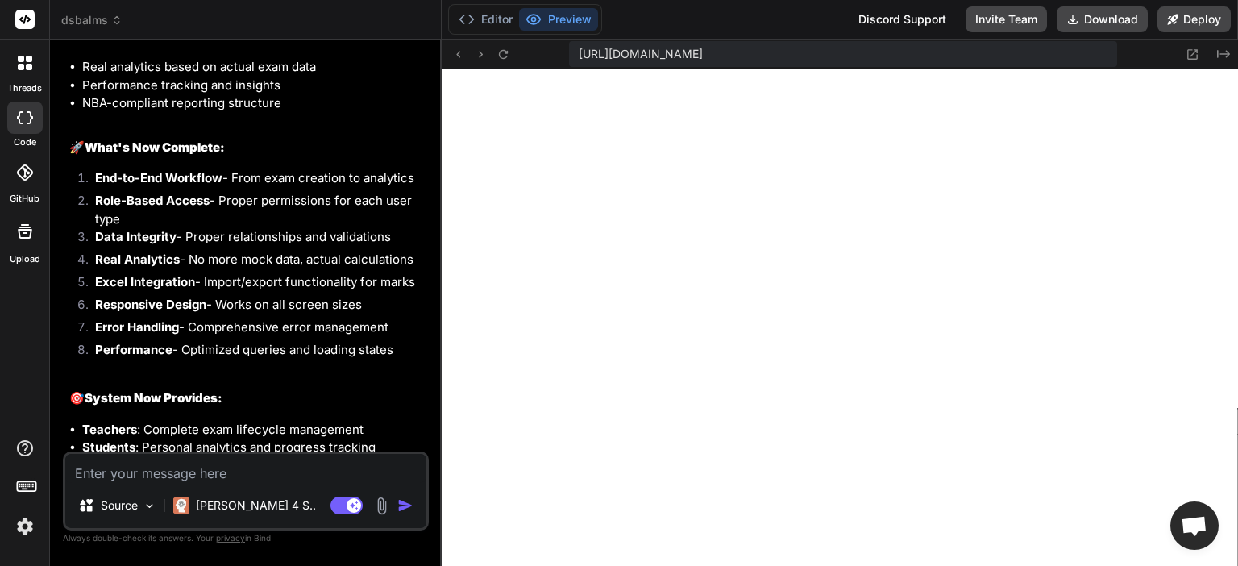
scroll to position [16369, 0]
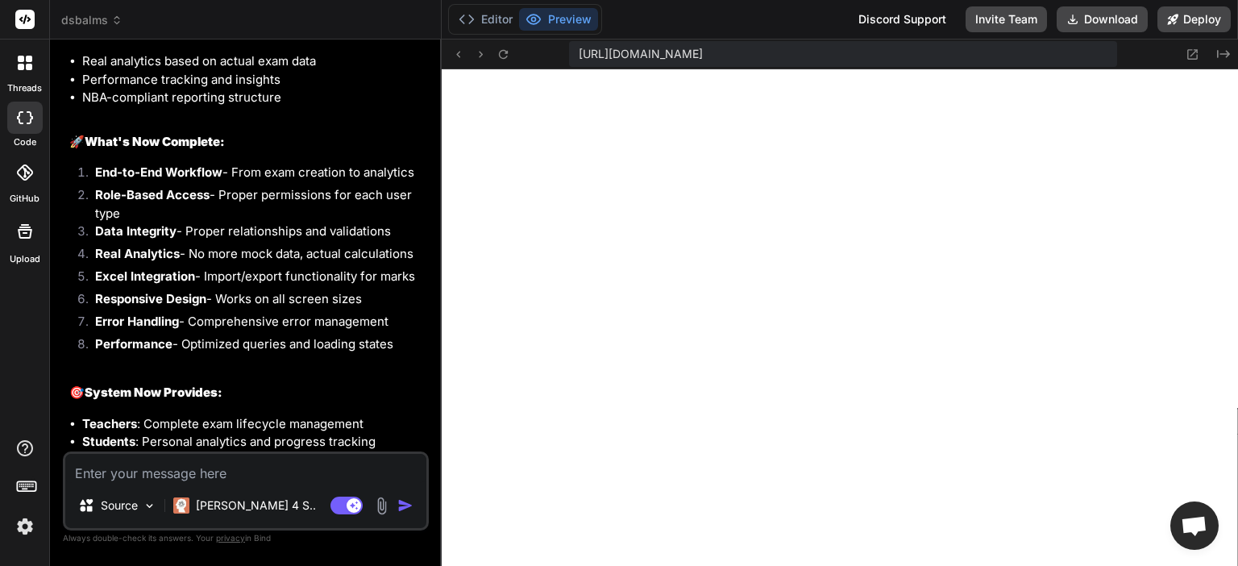
click at [287, 472] on textarea at bounding box center [245, 468] width 361 height 29
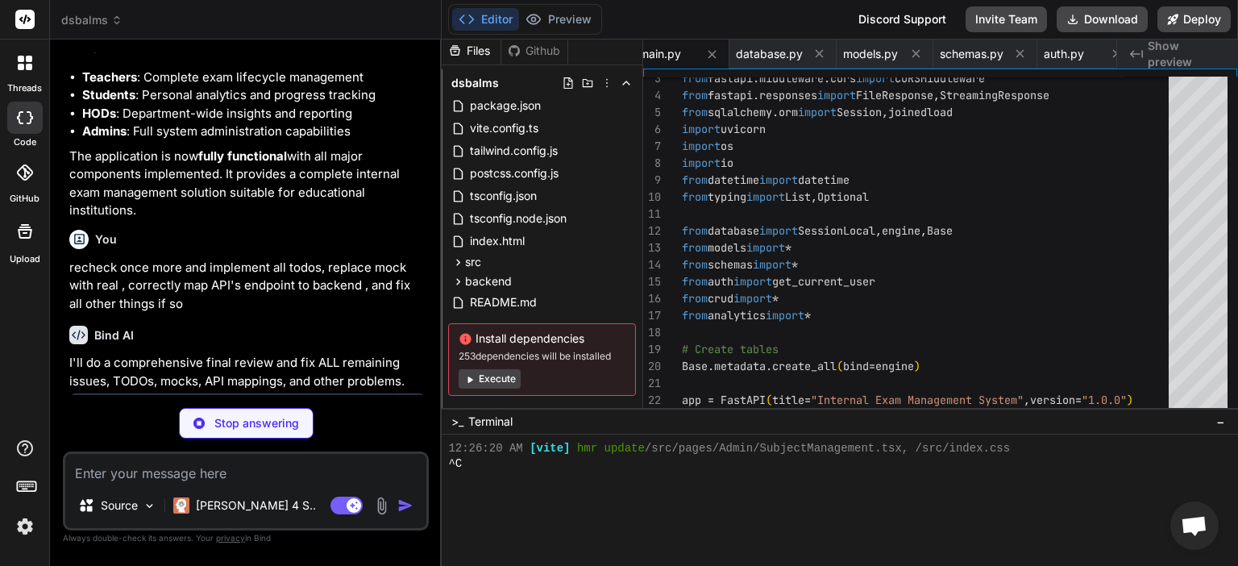
scroll to position [16725, 0]
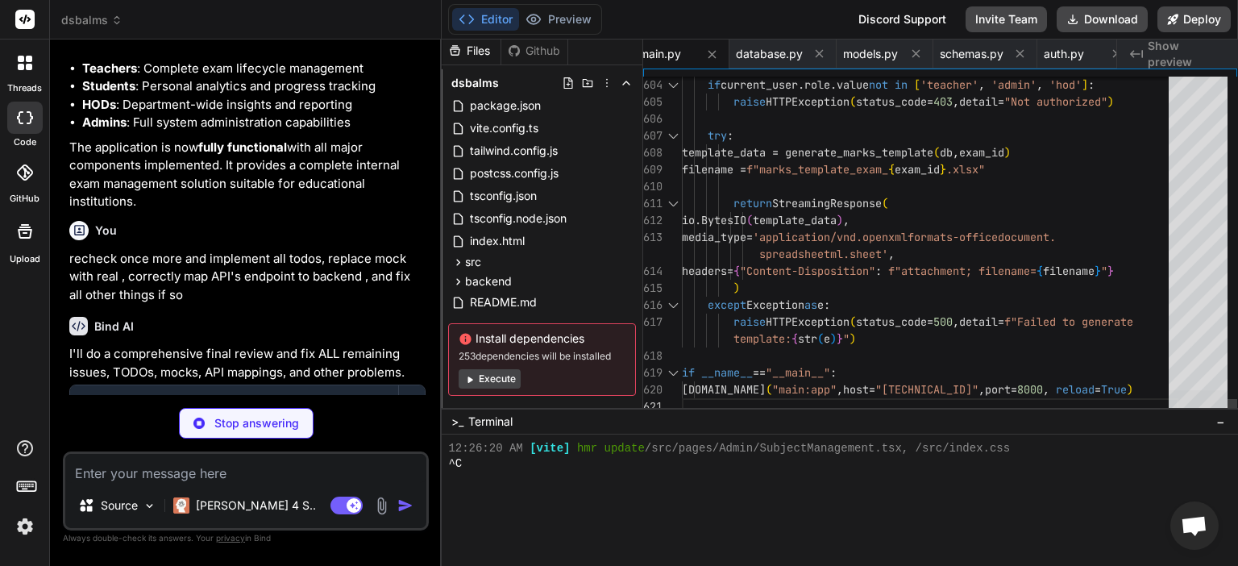
click at [1228, 412] on div at bounding box center [1198, 403] width 59 height 26
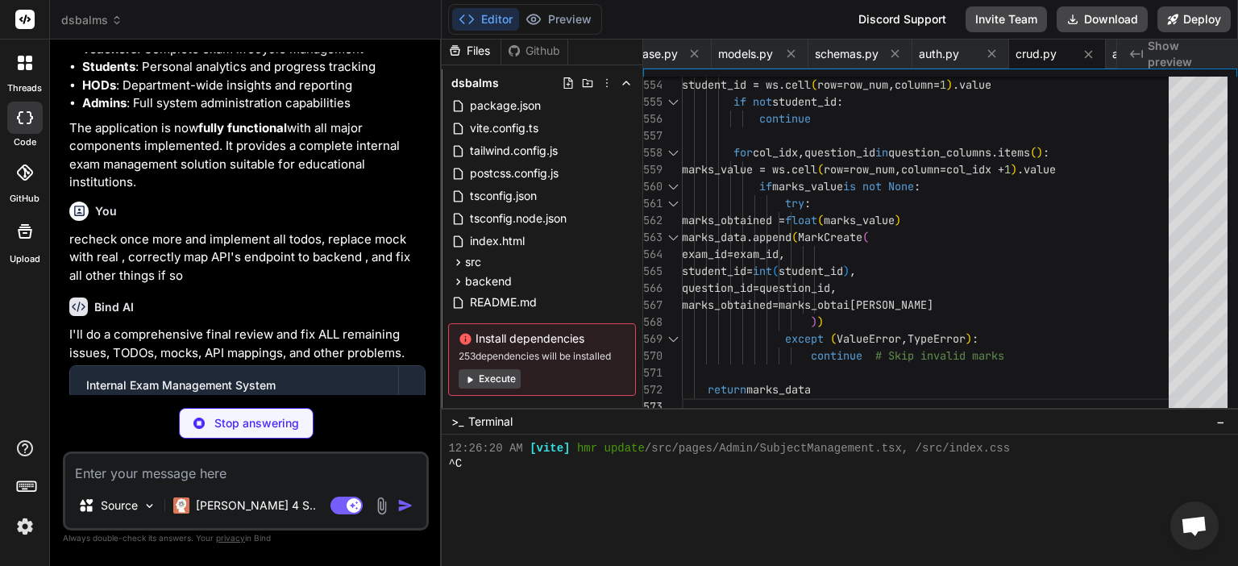
scroll to position [16750, 0]
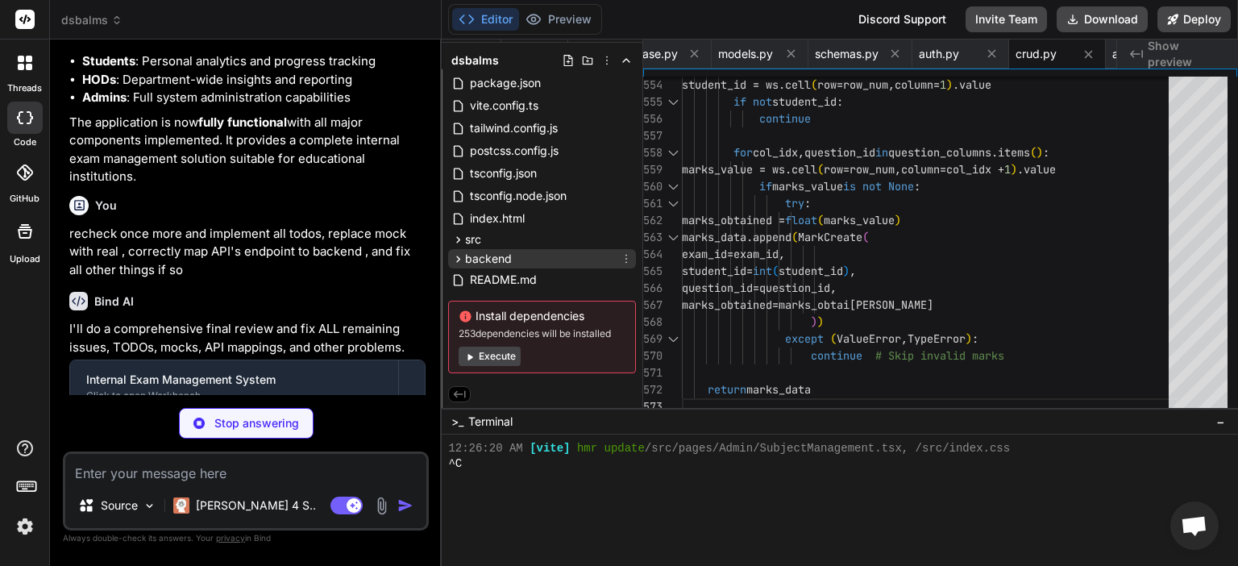
click at [502, 261] on span "backend" at bounding box center [488, 259] width 47 height 16
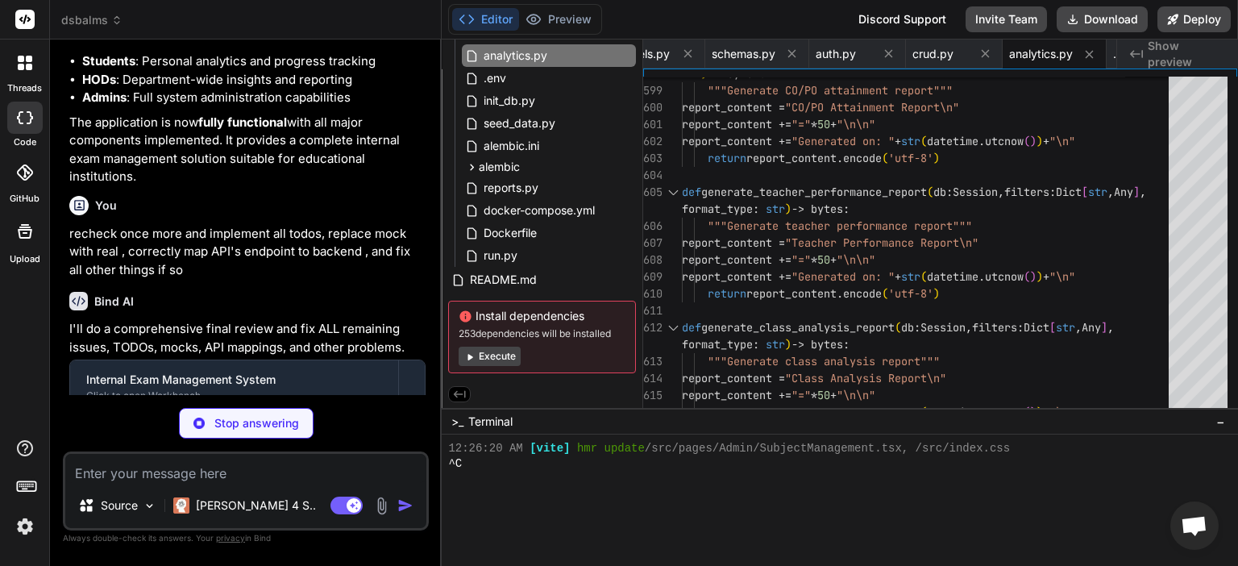
scroll to position [16775, 0]
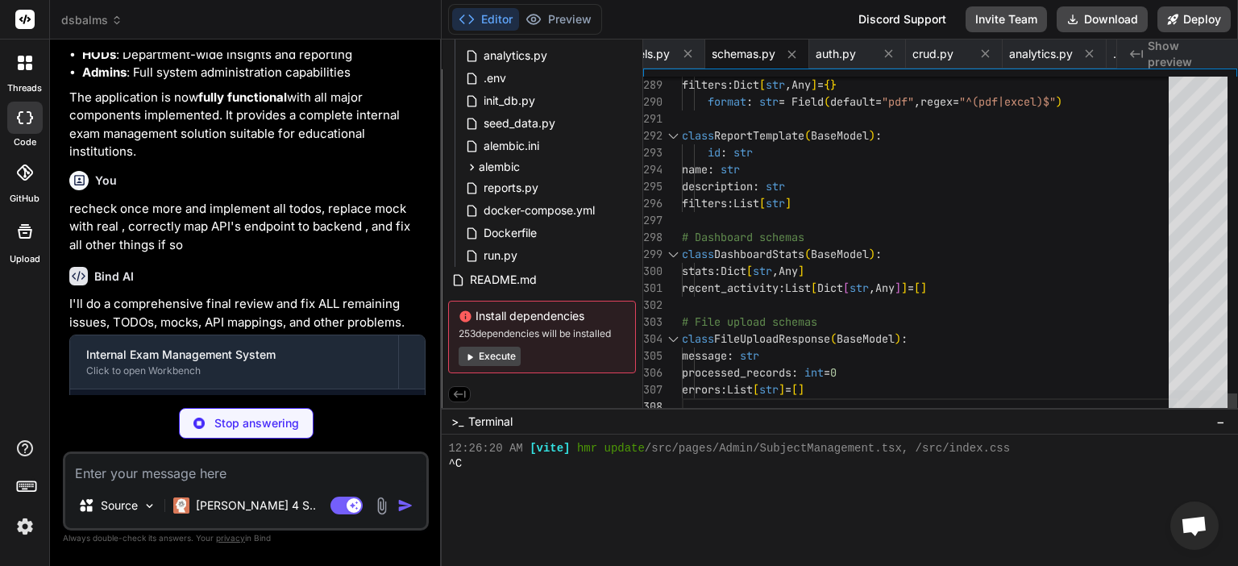
click at [1193, 390] on div at bounding box center [1198, 403] width 59 height 26
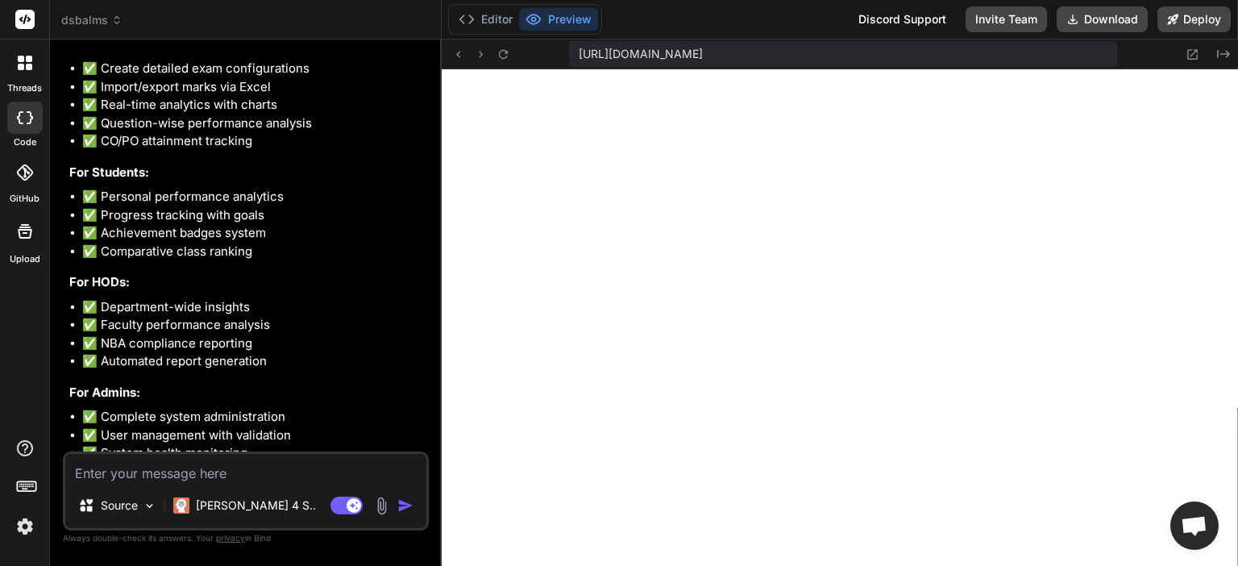
scroll to position [18034, 0]
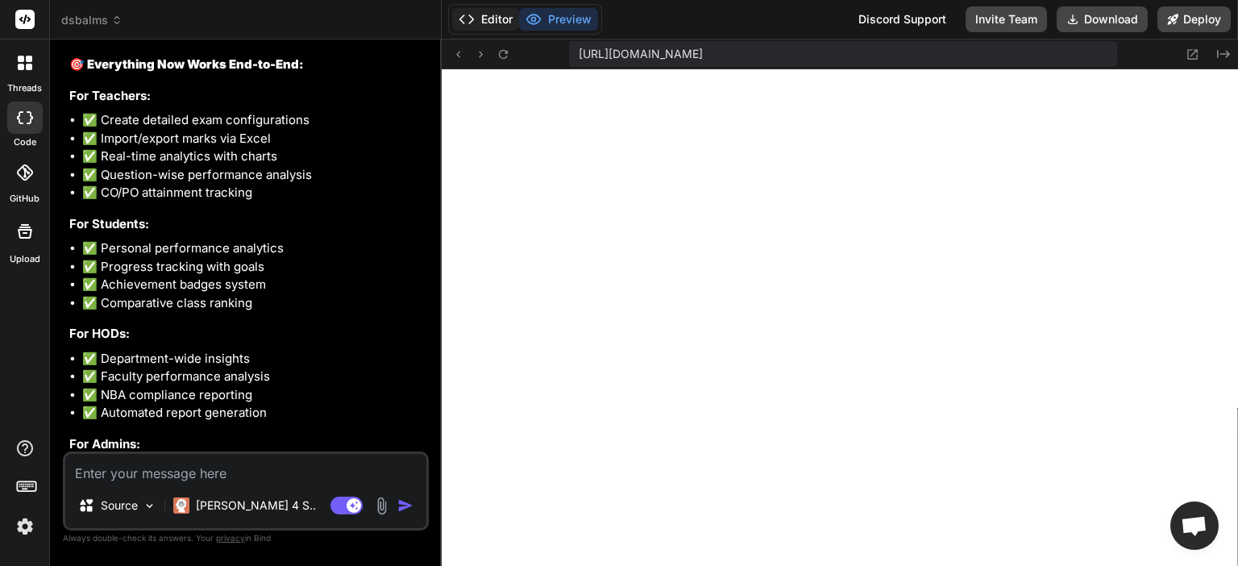
click at [490, 14] on button "Editor" at bounding box center [485, 19] width 67 height 23
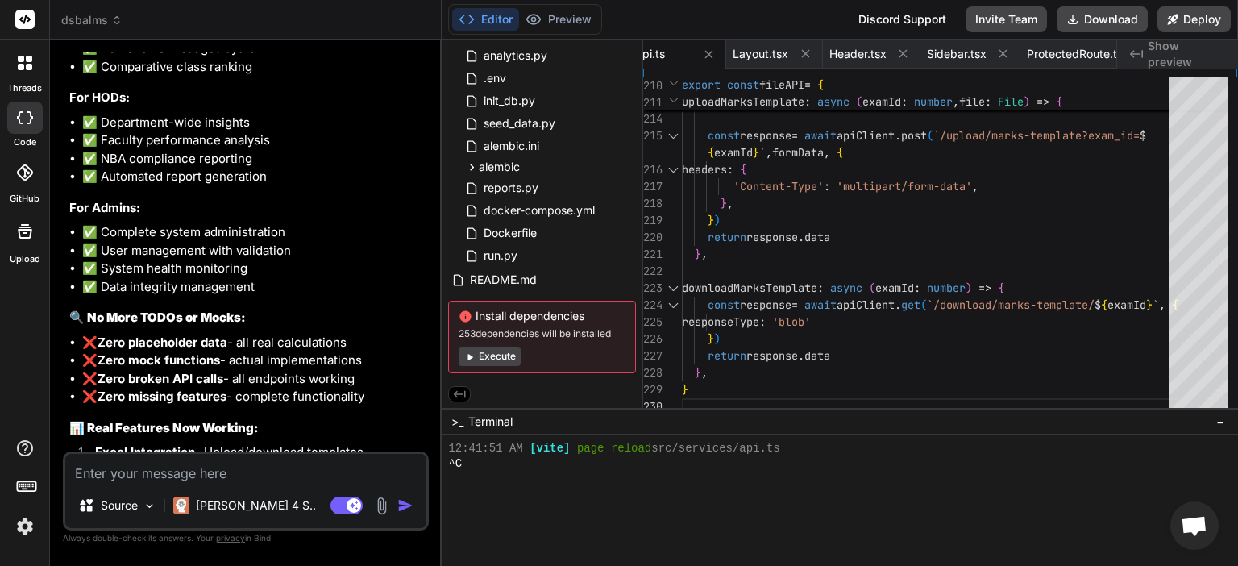
scroll to position [18356, 0]
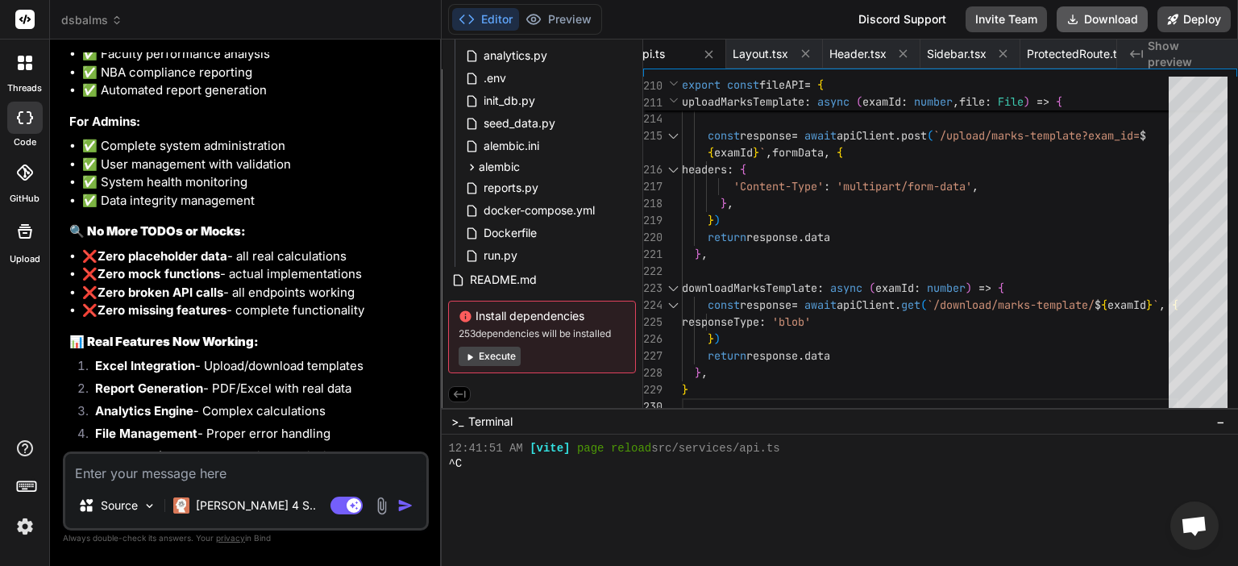
click at [1095, 17] on button "Download" at bounding box center [1102, 19] width 91 height 26
